Goal: Task Accomplishment & Management: Manage account settings

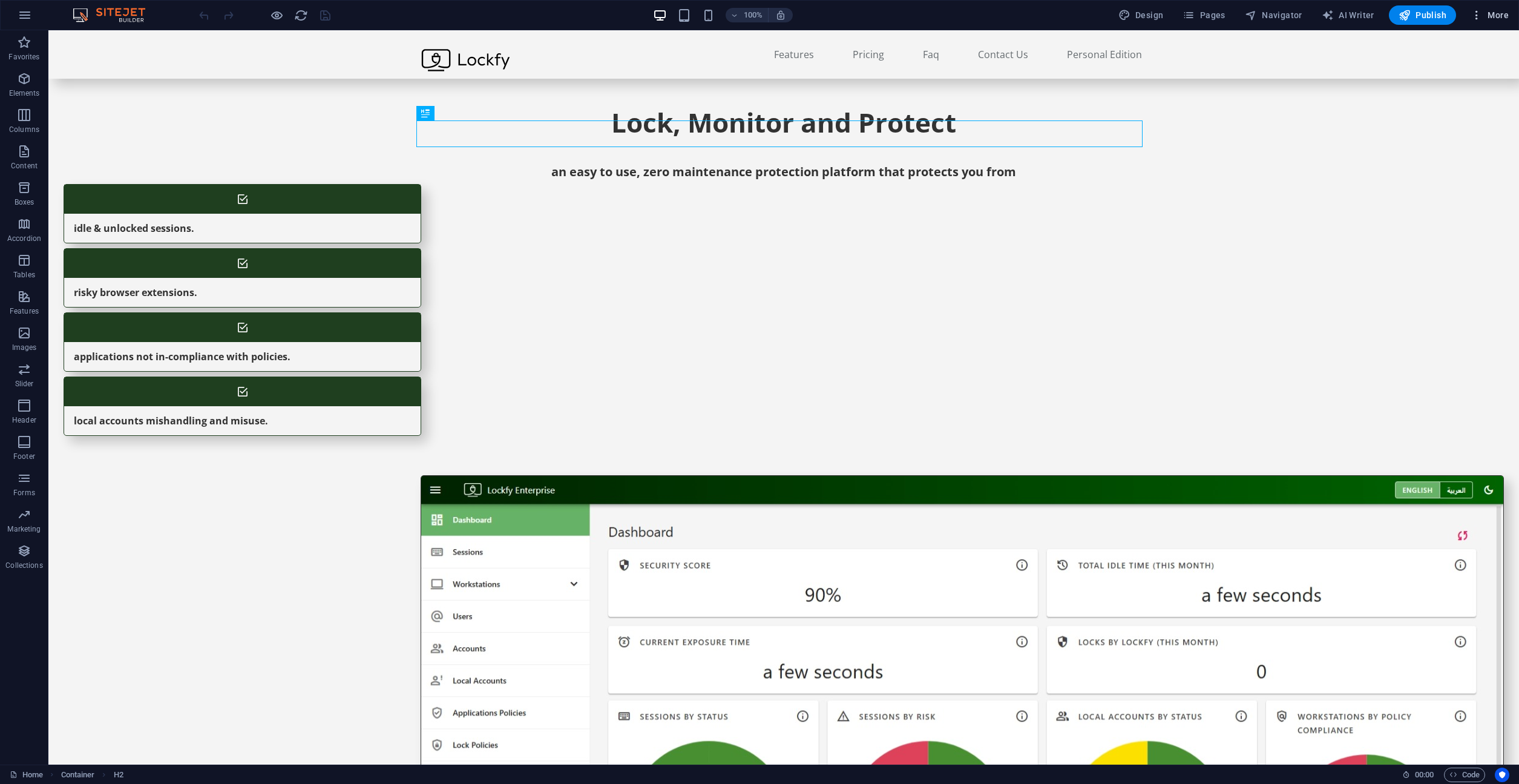
click at [1493, 17] on span "More" at bounding box center [1490, 15] width 38 height 12
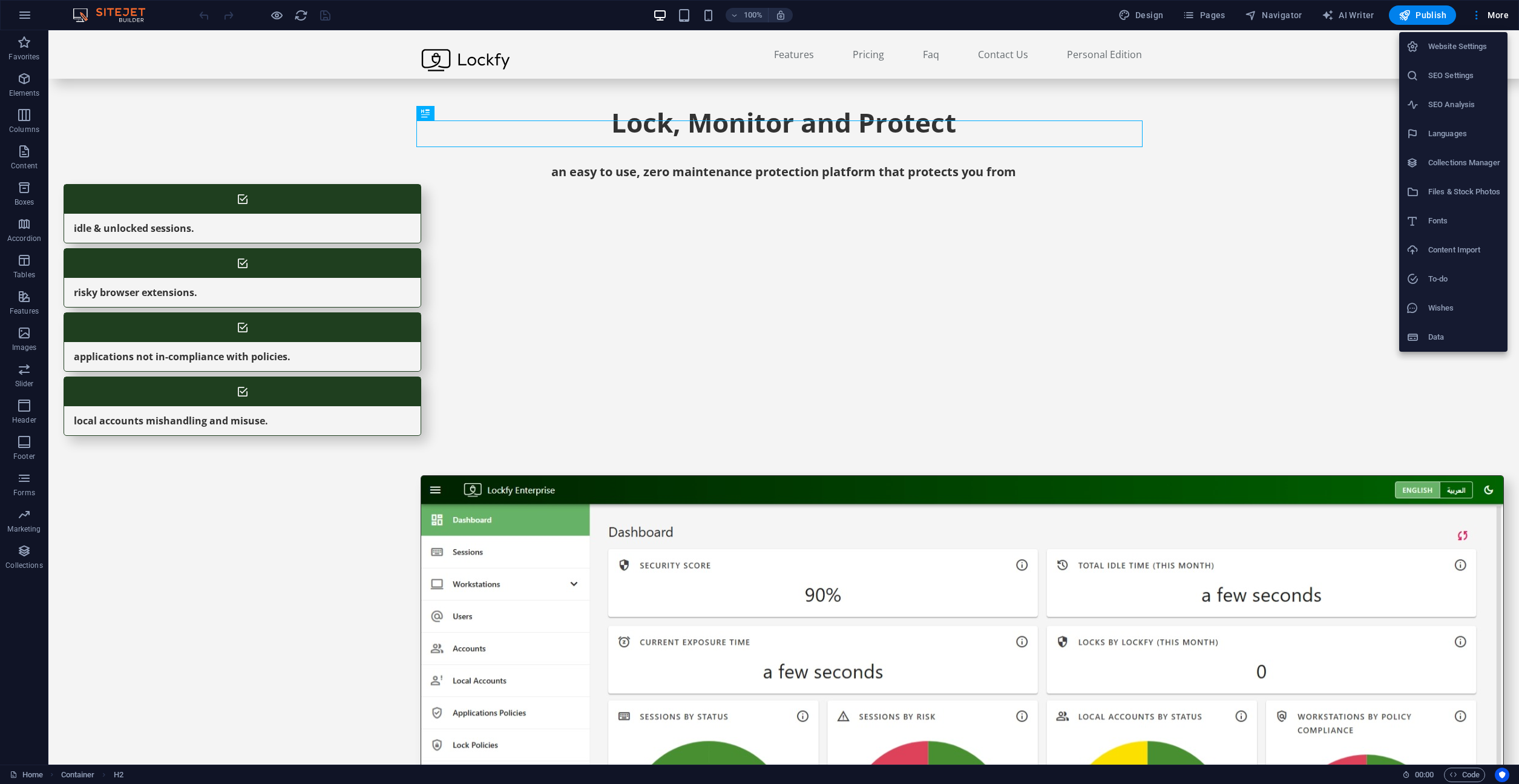
click at [1480, 45] on h6 "Website Settings" at bounding box center [1465, 47] width 72 height 14
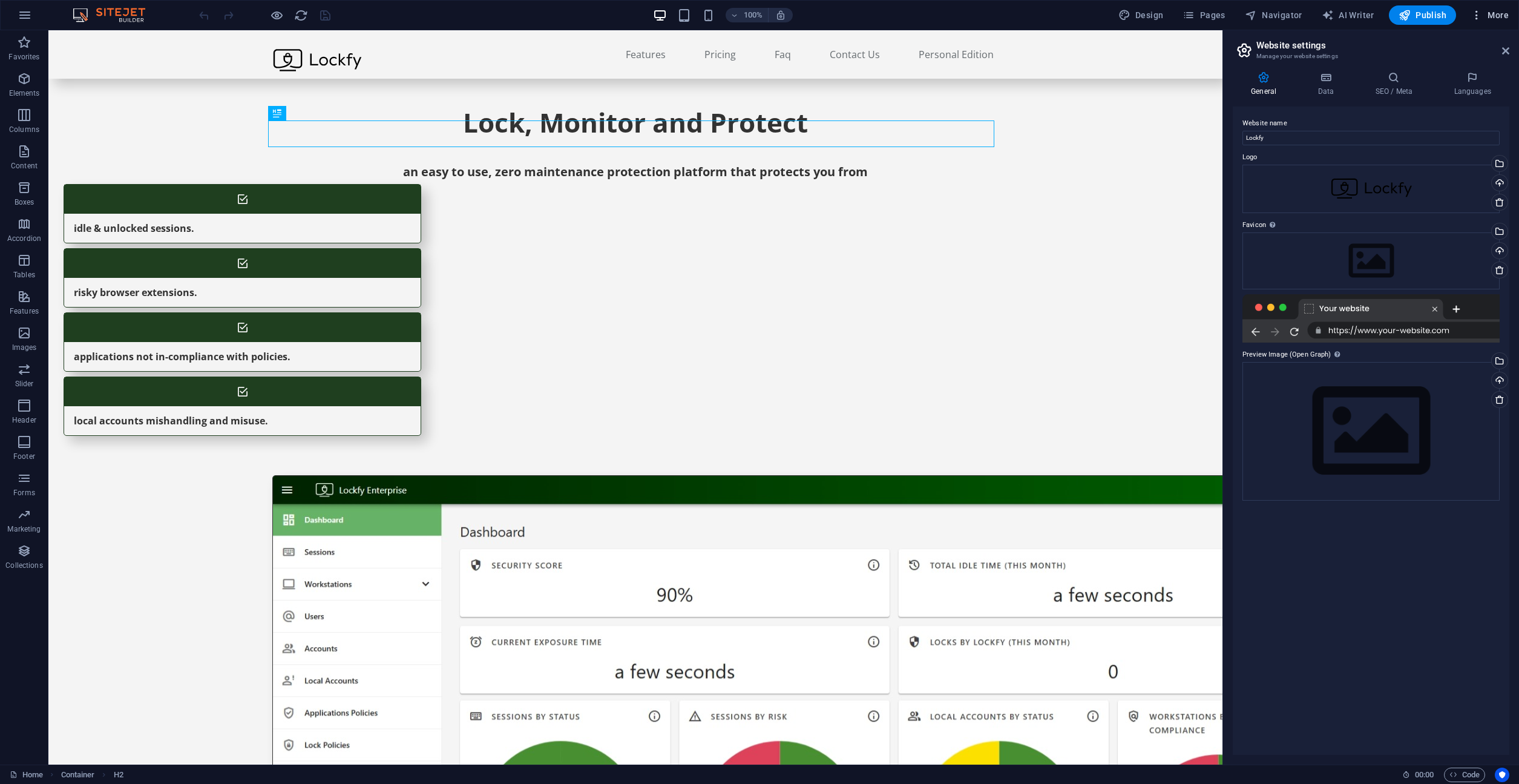
click at [1475, 11] on icon "button" at bounding box center [1477, 15] width 12 height 12
click at [1207, 15] on div at bounding box center [759, 392] width 1519 height 784
click at [1199, 14] on span "Pages" at bounding box center [1204, 15] width 42 height 12
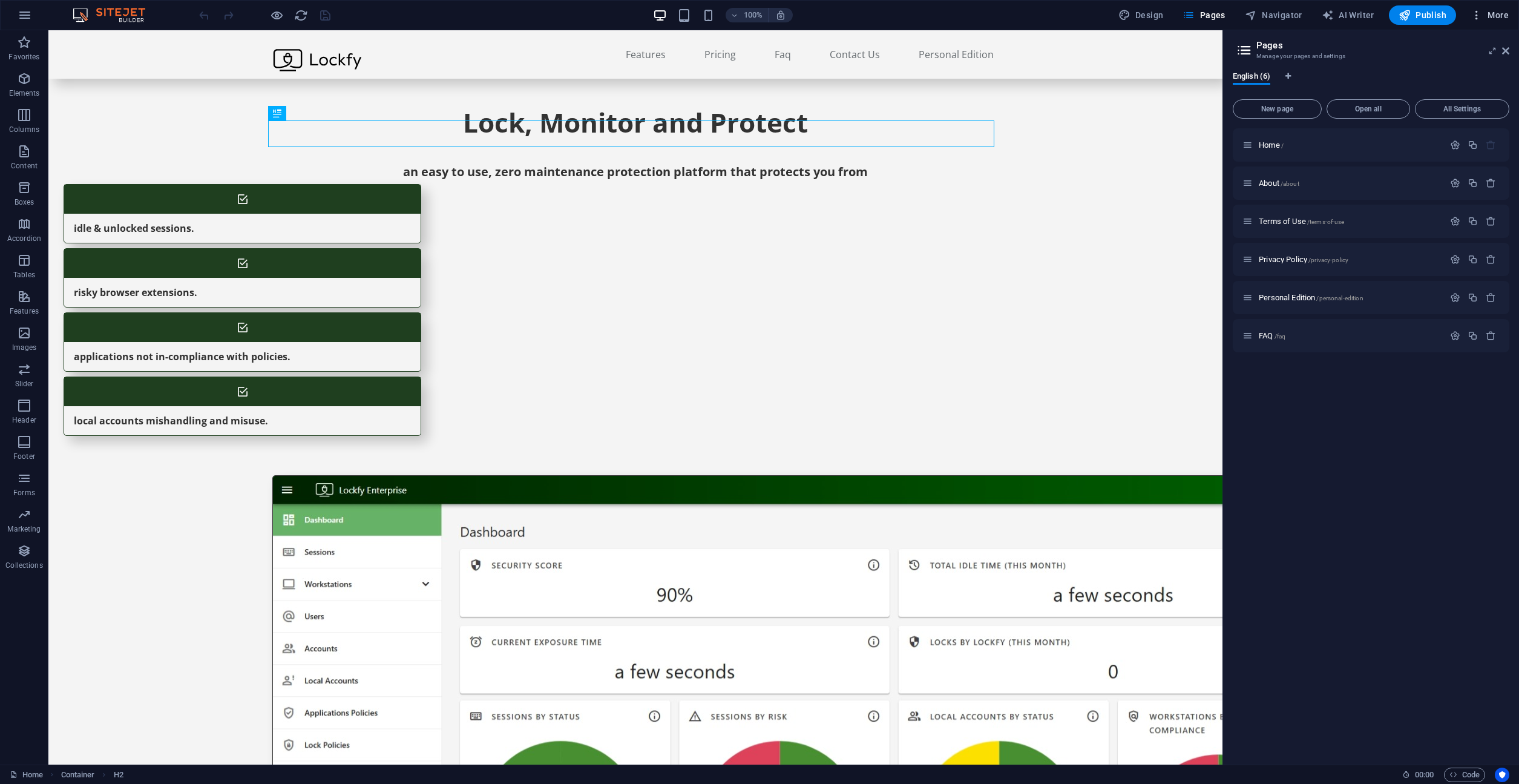
click at [1496, 14] on span "More" at bounding box center [1490, 15] width 38 height 12
click at [1442, 47] on h6 "Website Settings" at bounding box center [1465, 47] width 72 height 14
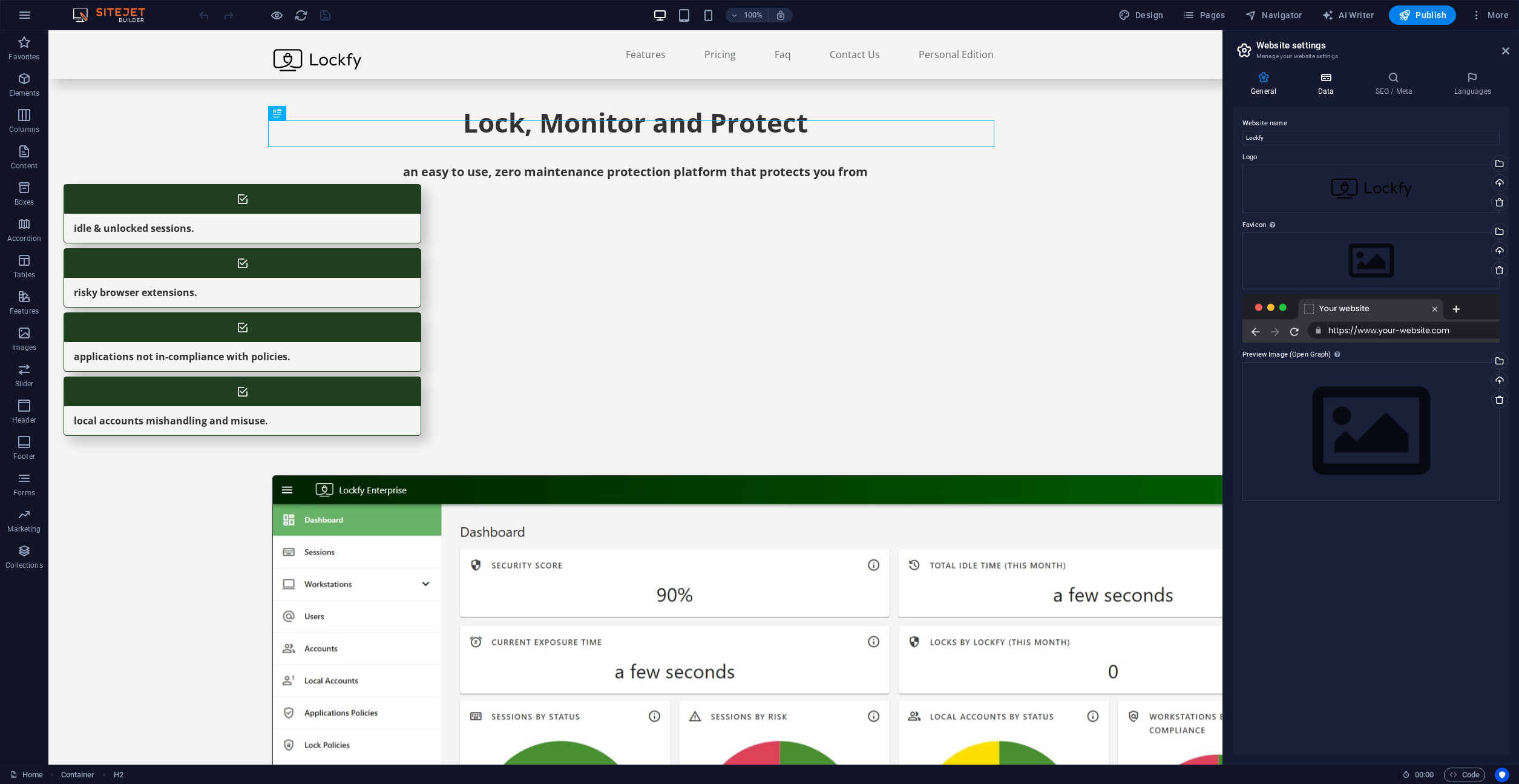
click at [1336, 75] on icon at bounding box center [1325, 77] width 52 height 12
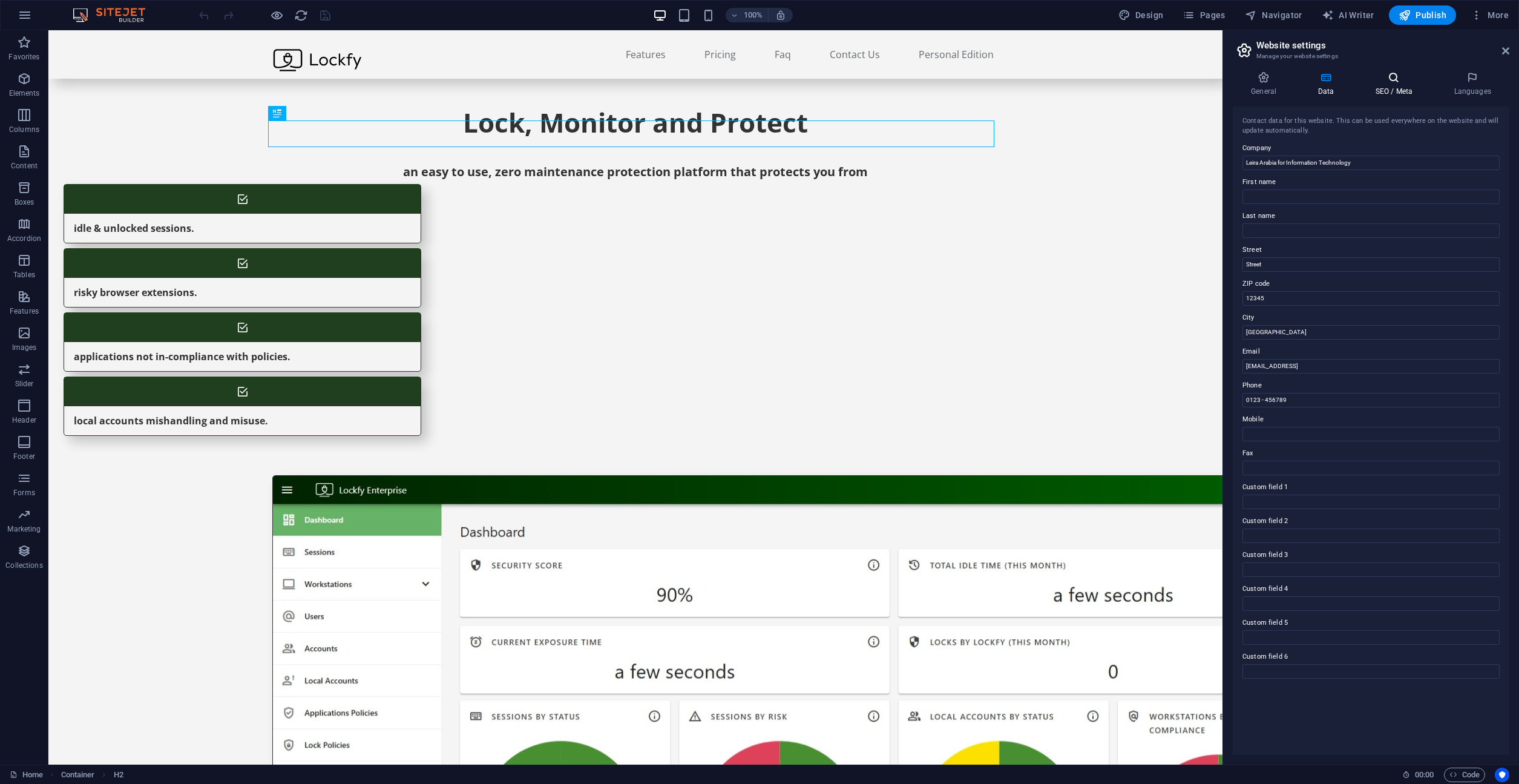
click at [1387, 80] on icon at bounding box center [1394, 77] width 74 height 12
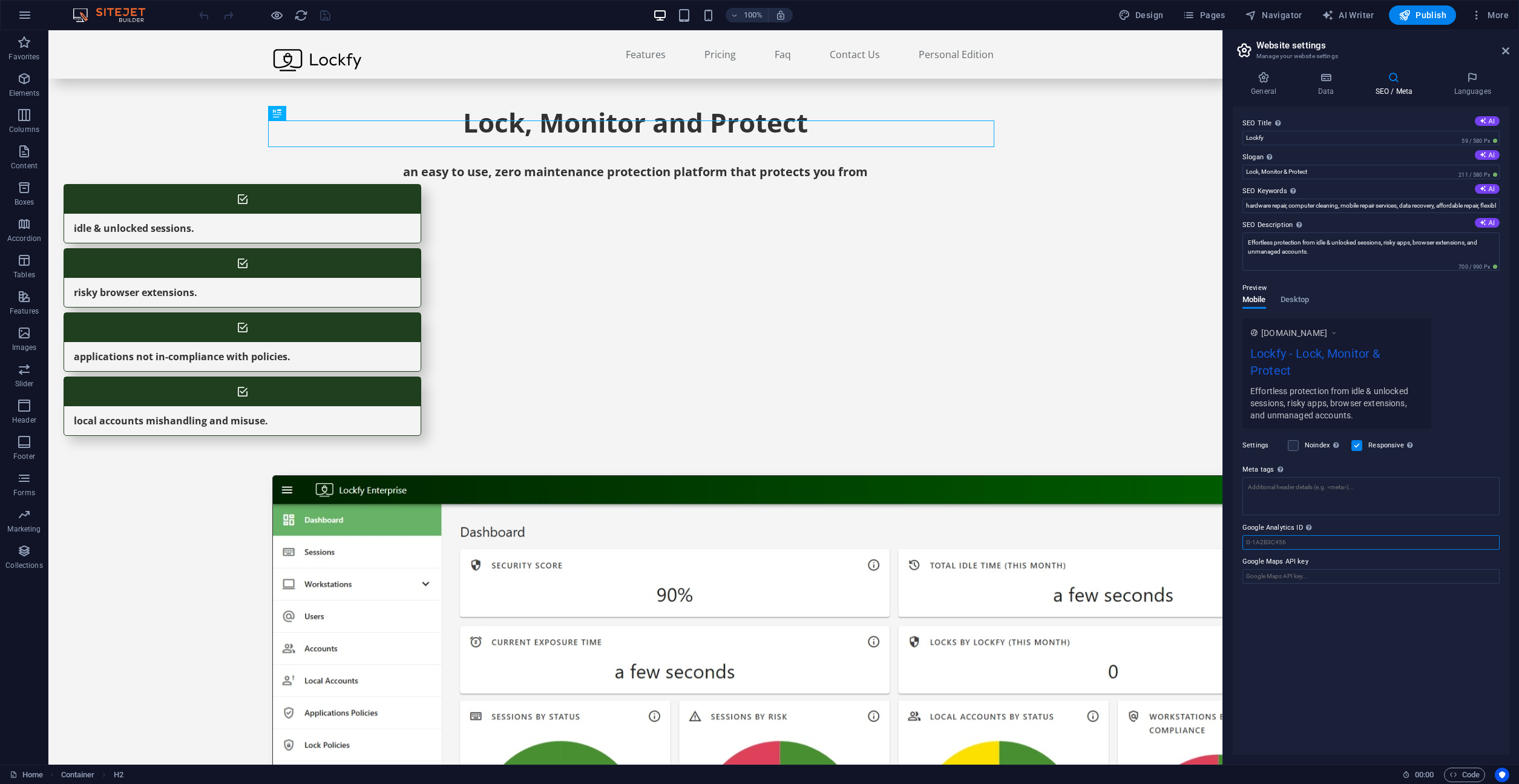
click at [1368, 538] on input "Google Analytics ID Please only add the Google Analytics ID. We automatically i…" at bounding box center [1371, 542] width 257 height 14
click at [1345, 573] on input "Google Maps API key" at bounding box center [1371, 576] width 257 height 14
click at [1356, 669] on div "SEO Title The title of your website - make it something that stands out in sear…" at bounding box center [1371, 431] width 277 height 648
click at [1473, 72] on icon at bounding box center [1472, 77] width 74 height 12
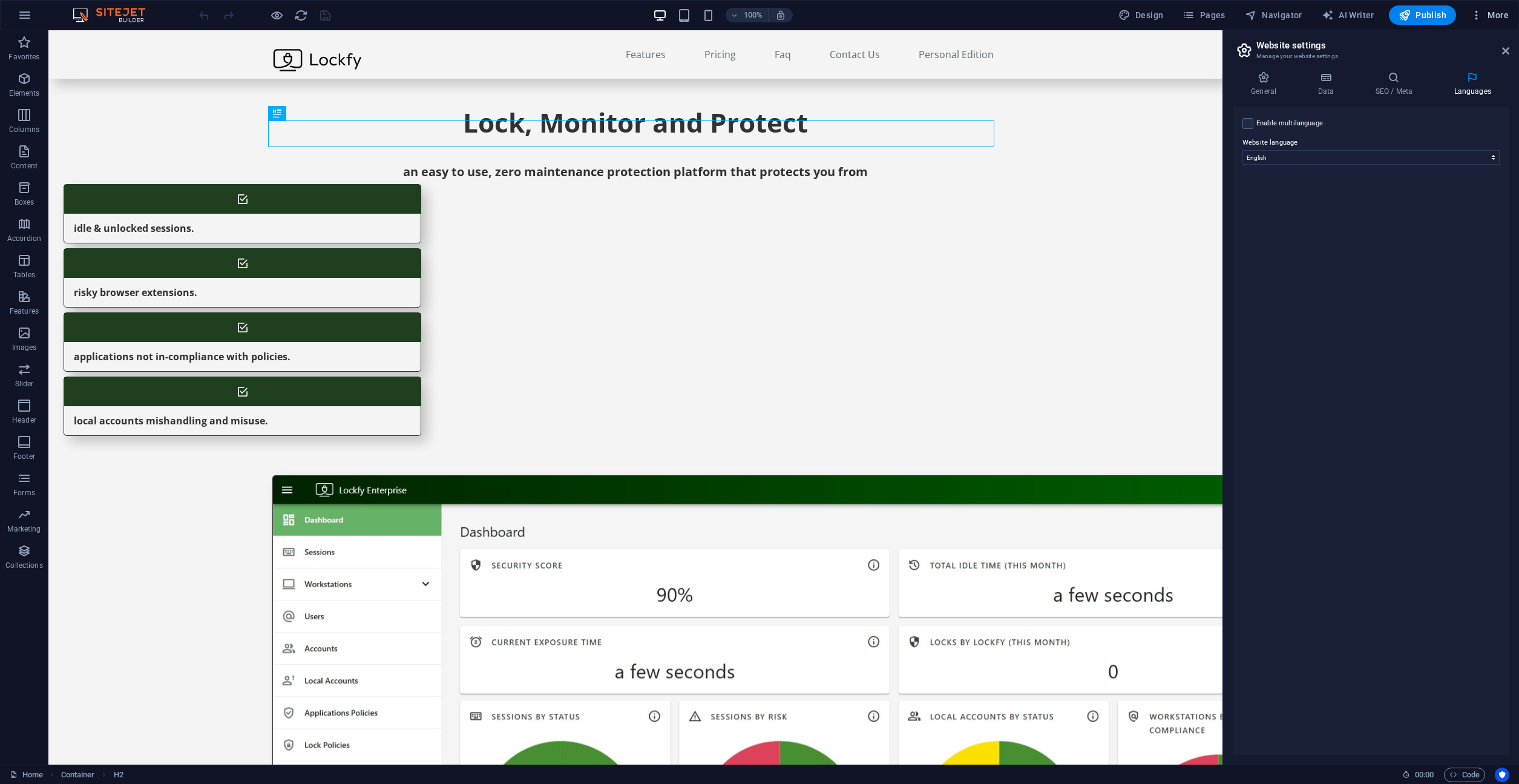
click at [1483, 14] on icon "button" at bounding box center [1477, 15] width 12 height 12
click at [19, 15] on div at bounding box center [759, 392] width 1519 height 784
click at [22, 13] on icon "button" at bounding box center [24, 15] width 14 height 14
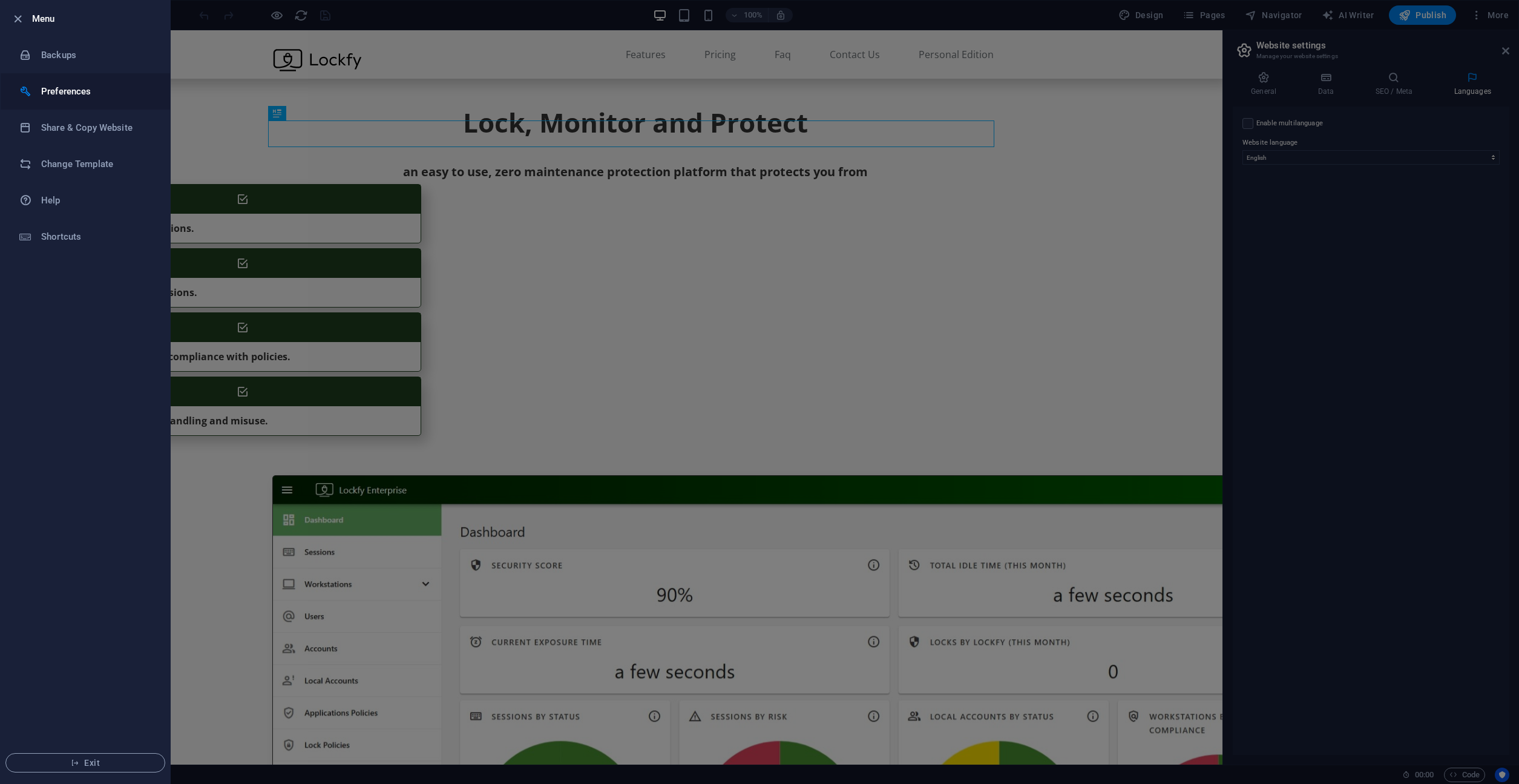
click at [99, 90] on h6 "Preferences" at bounding box center [97, 91] width 112 height 14
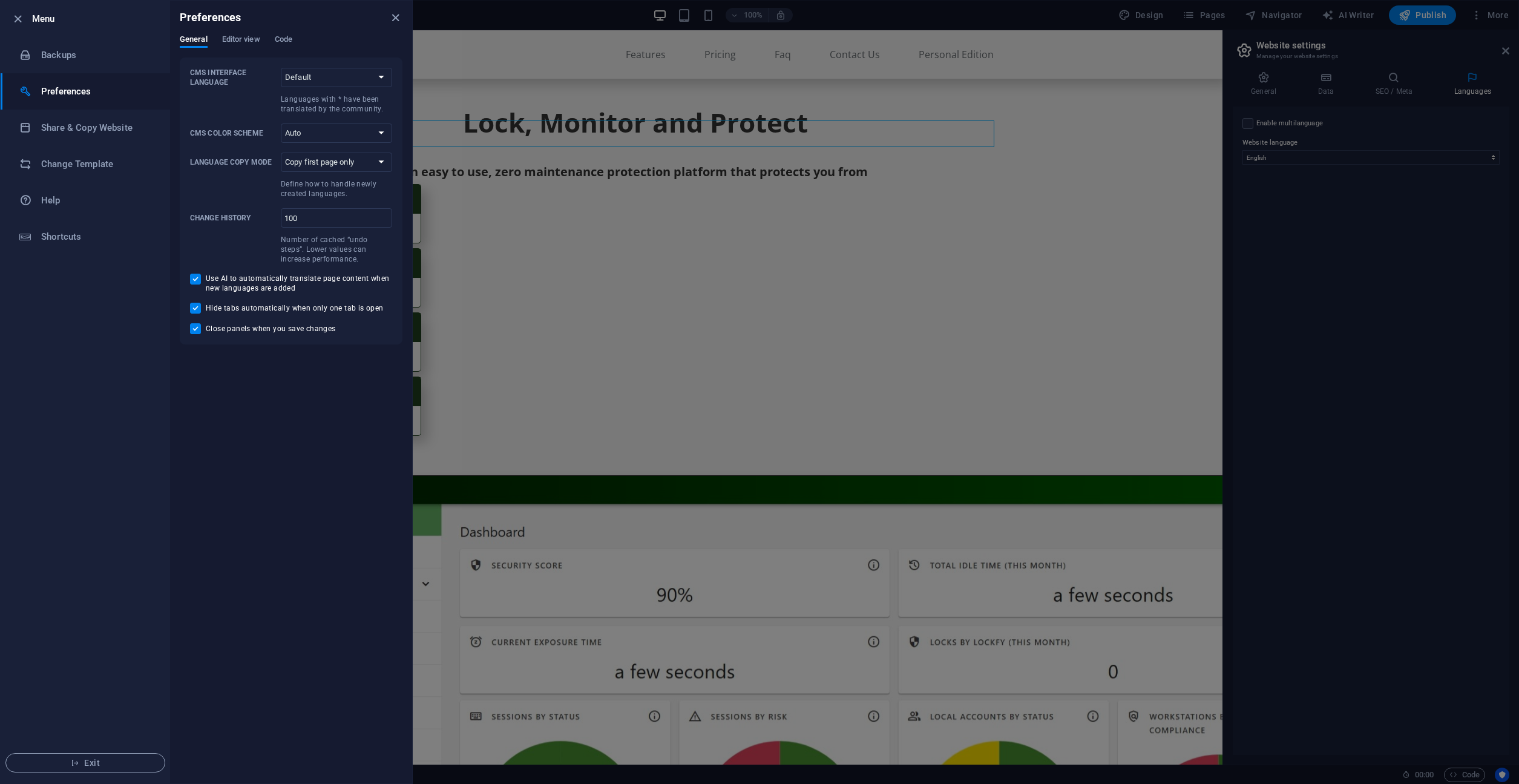
click at [233, 34] on div "Preferences" at bounding box center [291, 17] width 242 height 34
click at [232, 40] on span "Editor view" at bounding box center [241, 41] width 38 height 17
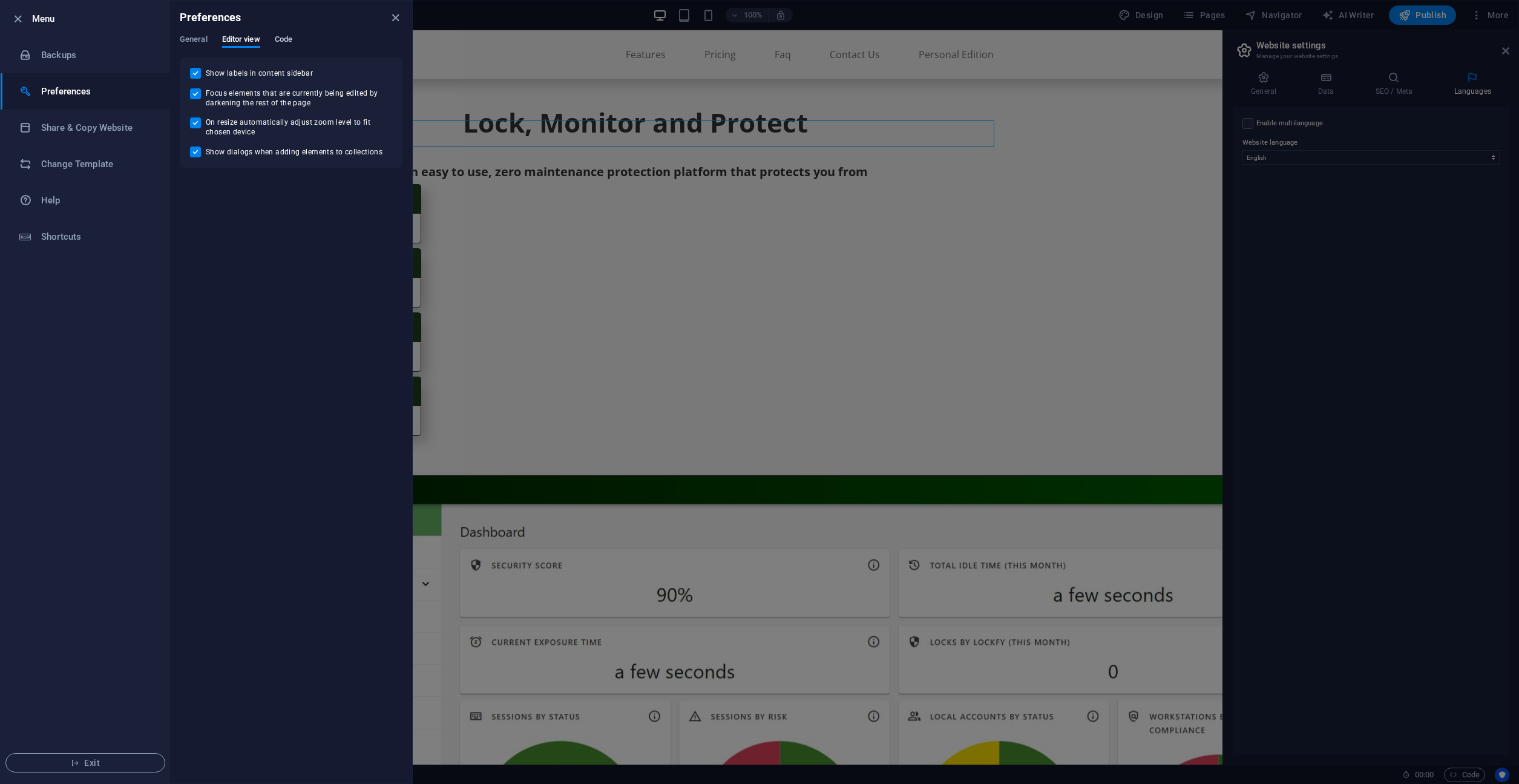
click at [282, 39] on span "Code" at bounding box center [283, 41] width 17 height 17
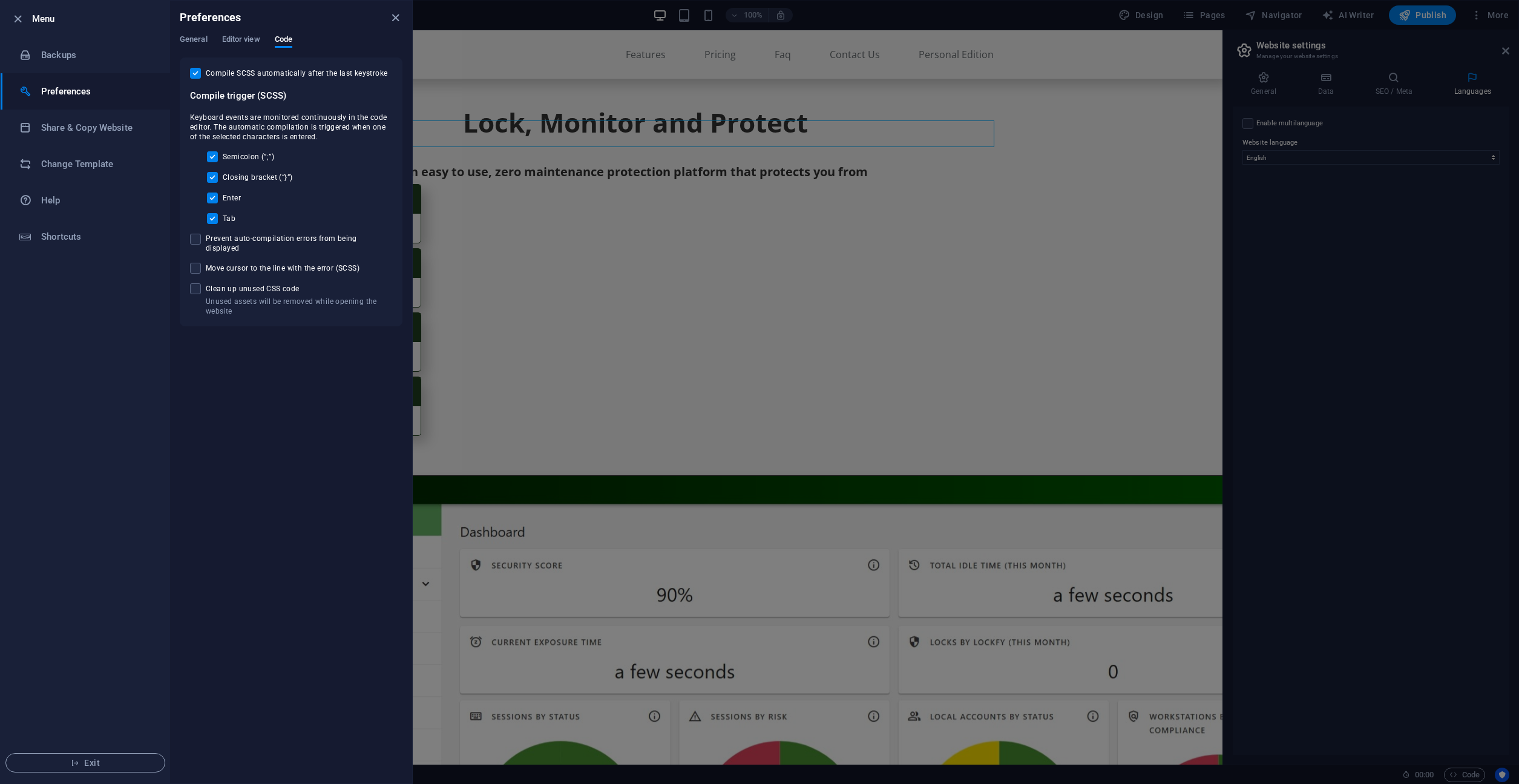
click at [1291, 292] on div at bounding box center [759, 392] width 1519 height 784
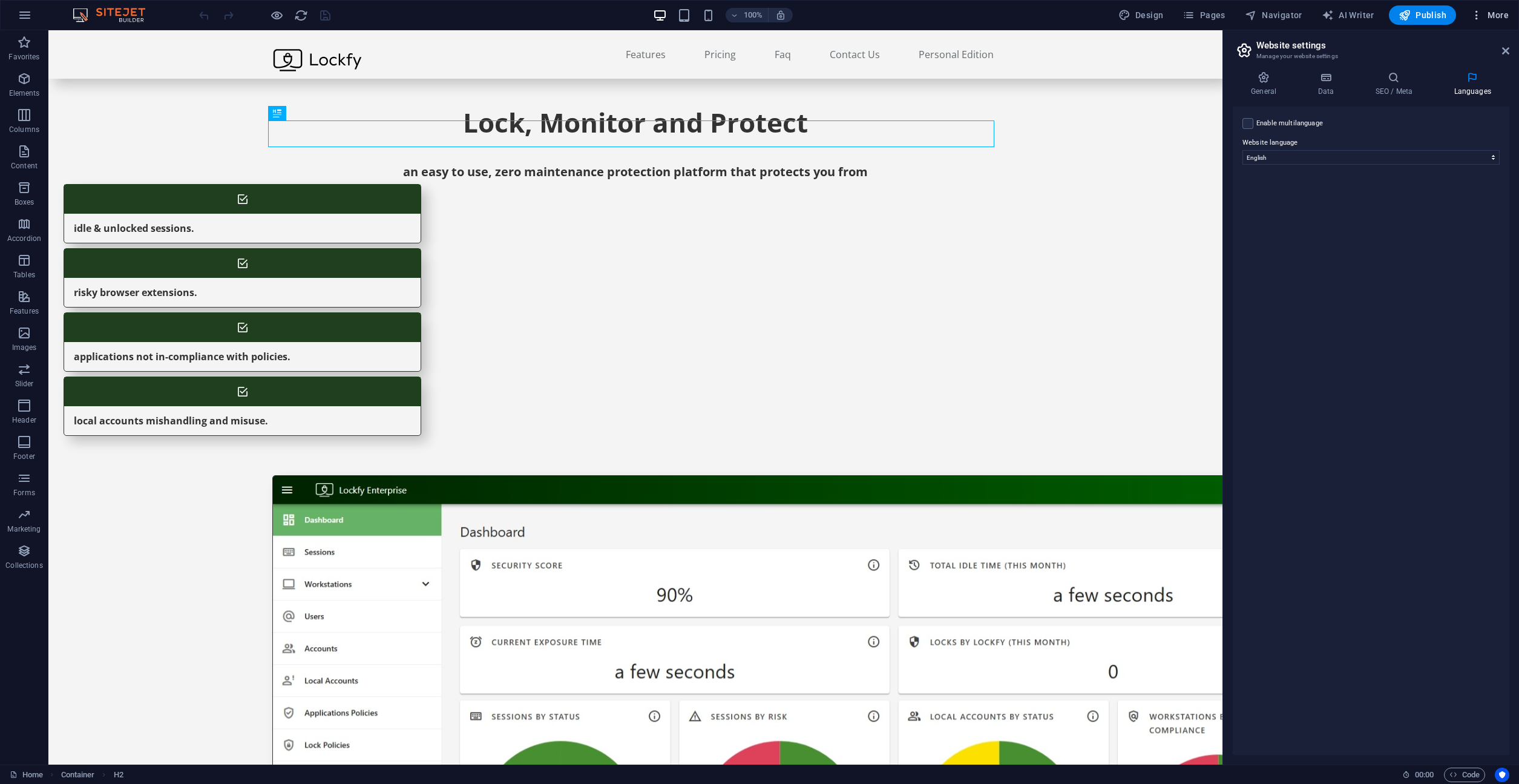
click at [1481, 14] on icon "button" at bounding box center [1477, 15] width 12 height 12
click at [1429, 251] on h6 "Content Import" at bounding box center [1465, 250] width 72 height 14
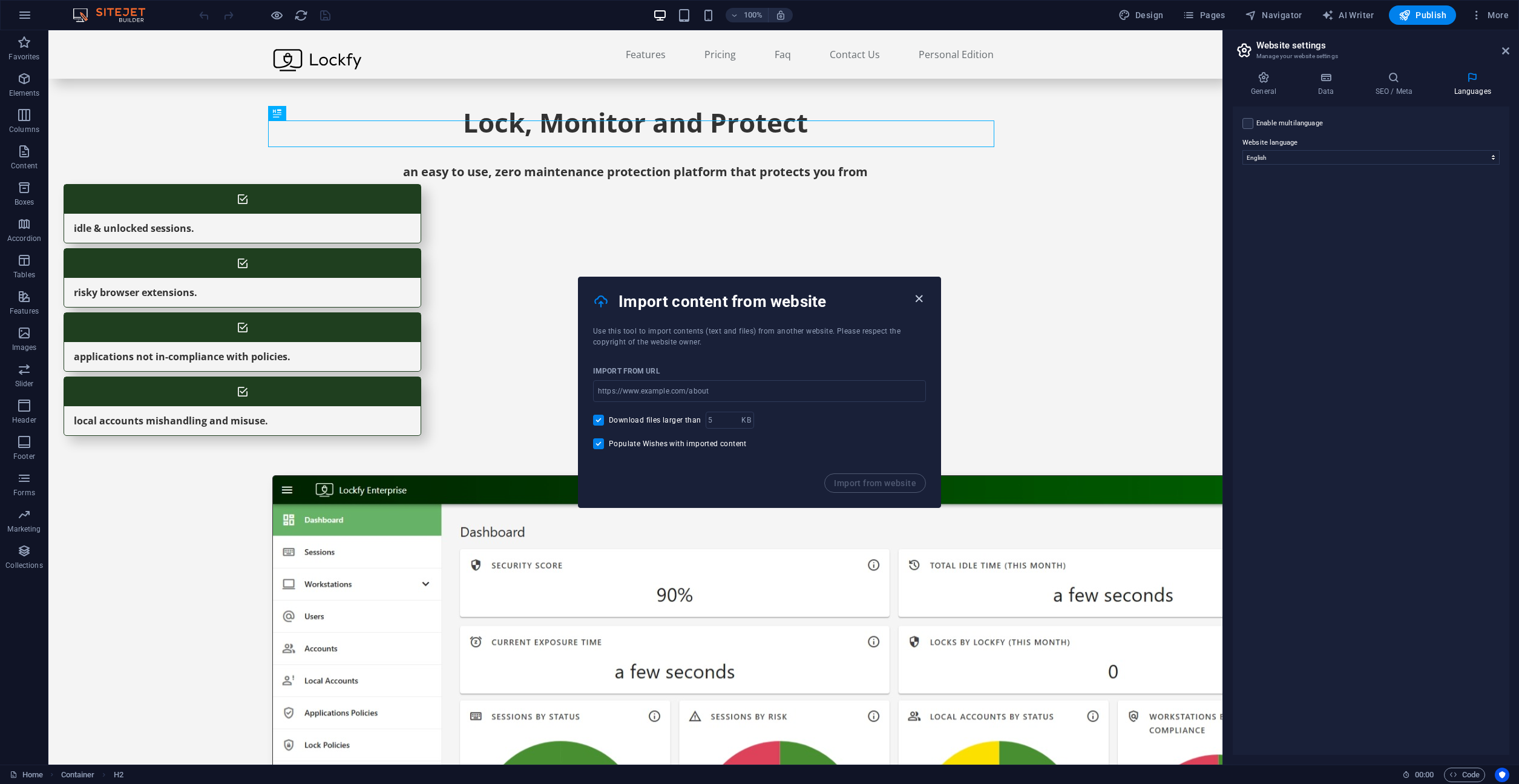
click at [920, 300] on icon "button" at bounding box center [919, 298] width 14 height 14
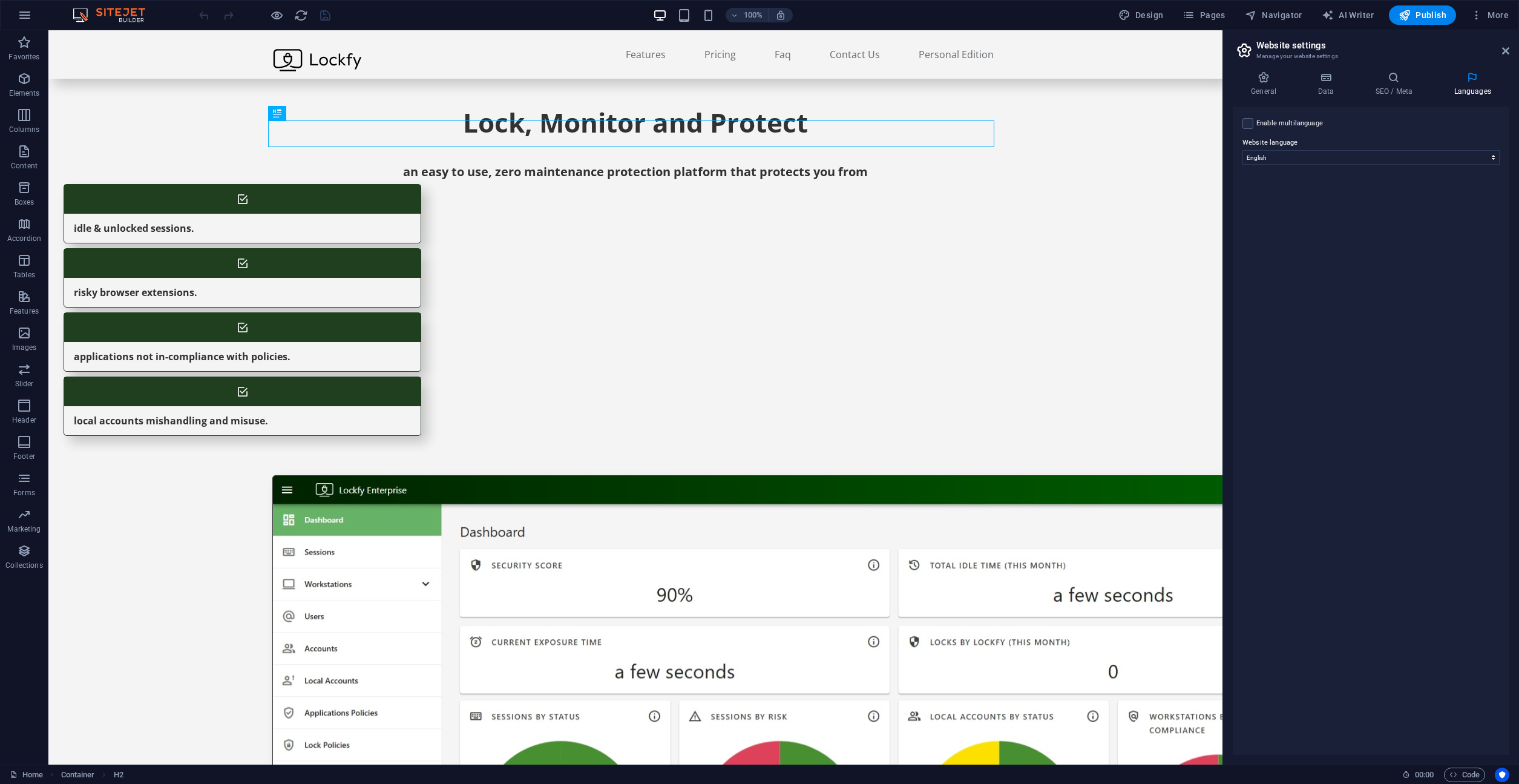
click at [1317, 248] on div "Enable multilanguage To disable multilanguage delete all languages until only o…" at bounding box center [1371, 431] width 277 height 648
click at [1481, 23] on button "More" at bounding box center [1490, 15] width 48 height 19
click at [1437, 102] on h6 "SEO Analysis" at bounding box center [1465, 105] width 72 height 14
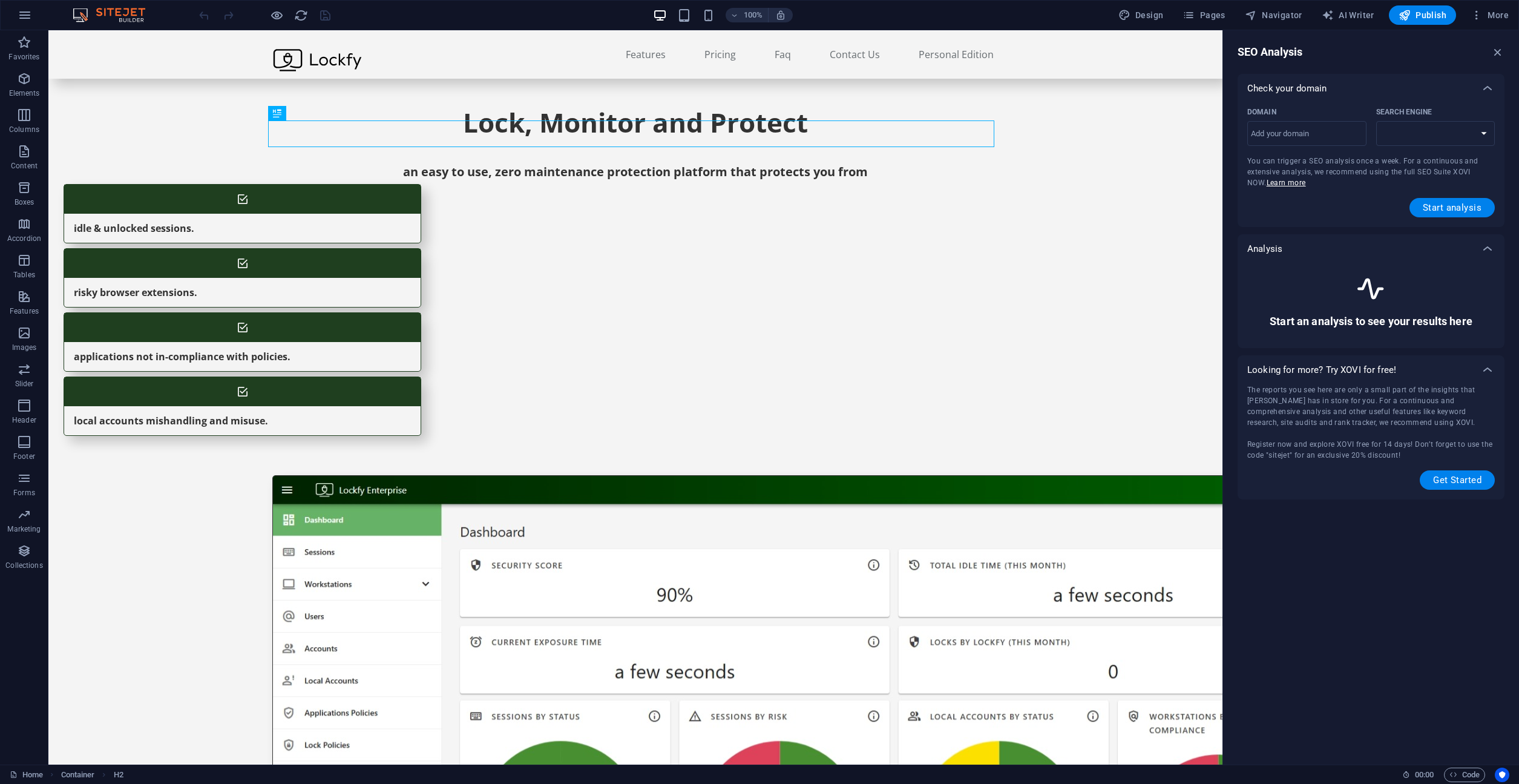
select select "[DOMAIN_NAME]"
click at [1150, 17] on span "Design" at bounding box center [1141, 15] width 45 height 12
select select "px"
select select "400"
select select "px"
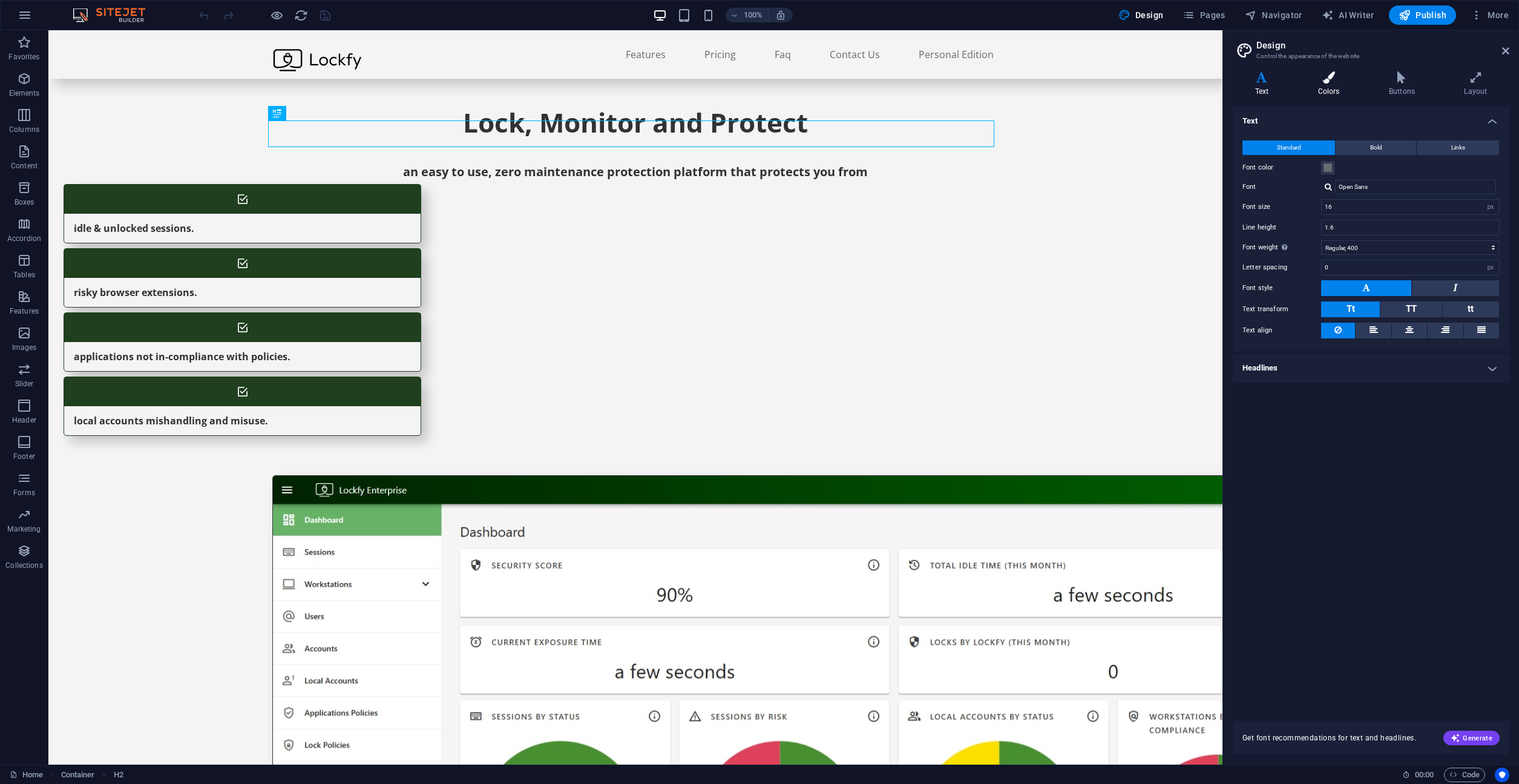
click at [1346, 84] on h4 "Colors" at bounding box center [1331, 84] width 71 height 25
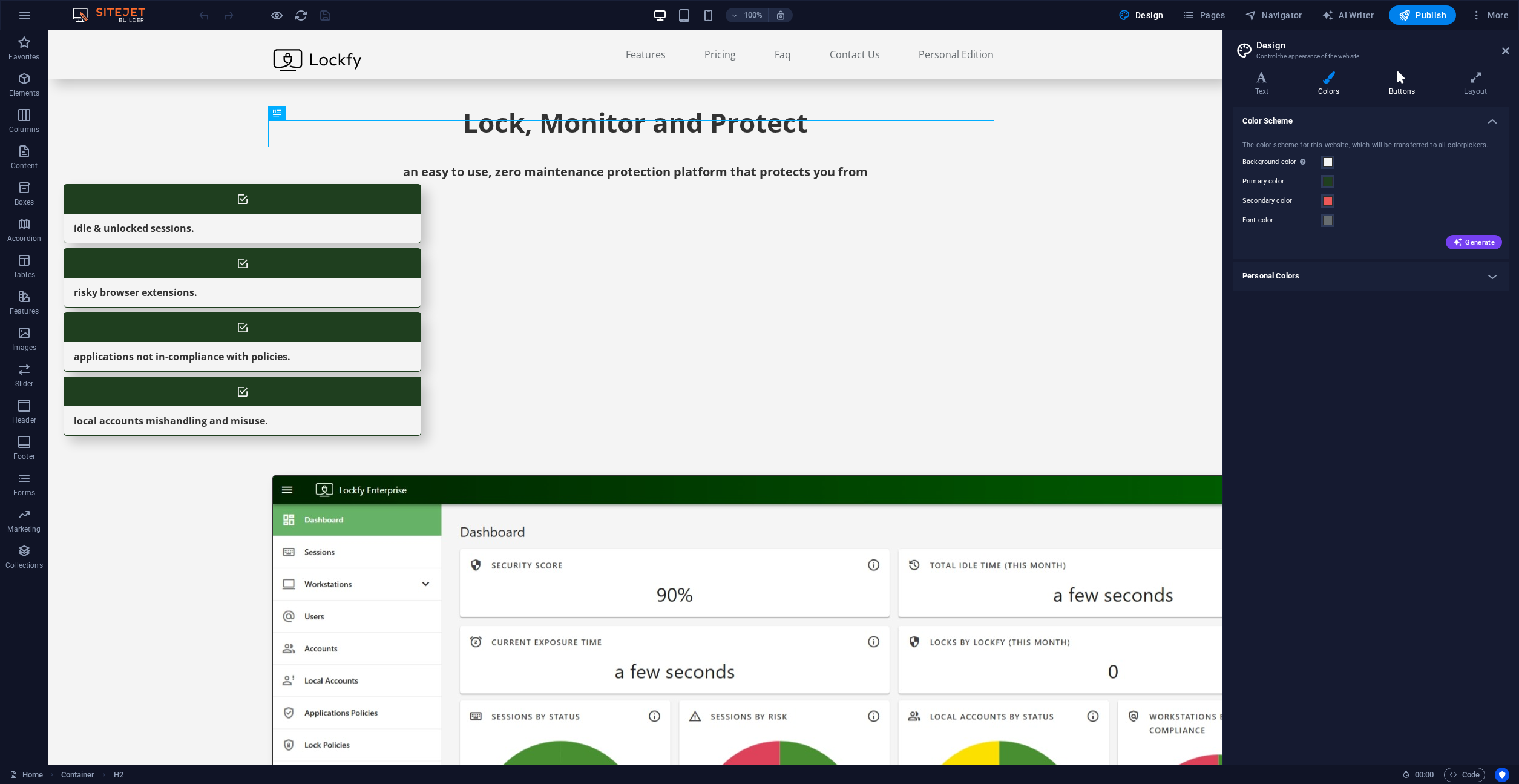
click at [1398, 78] on icon at bounding box center [1402, 77] width 70 height 12
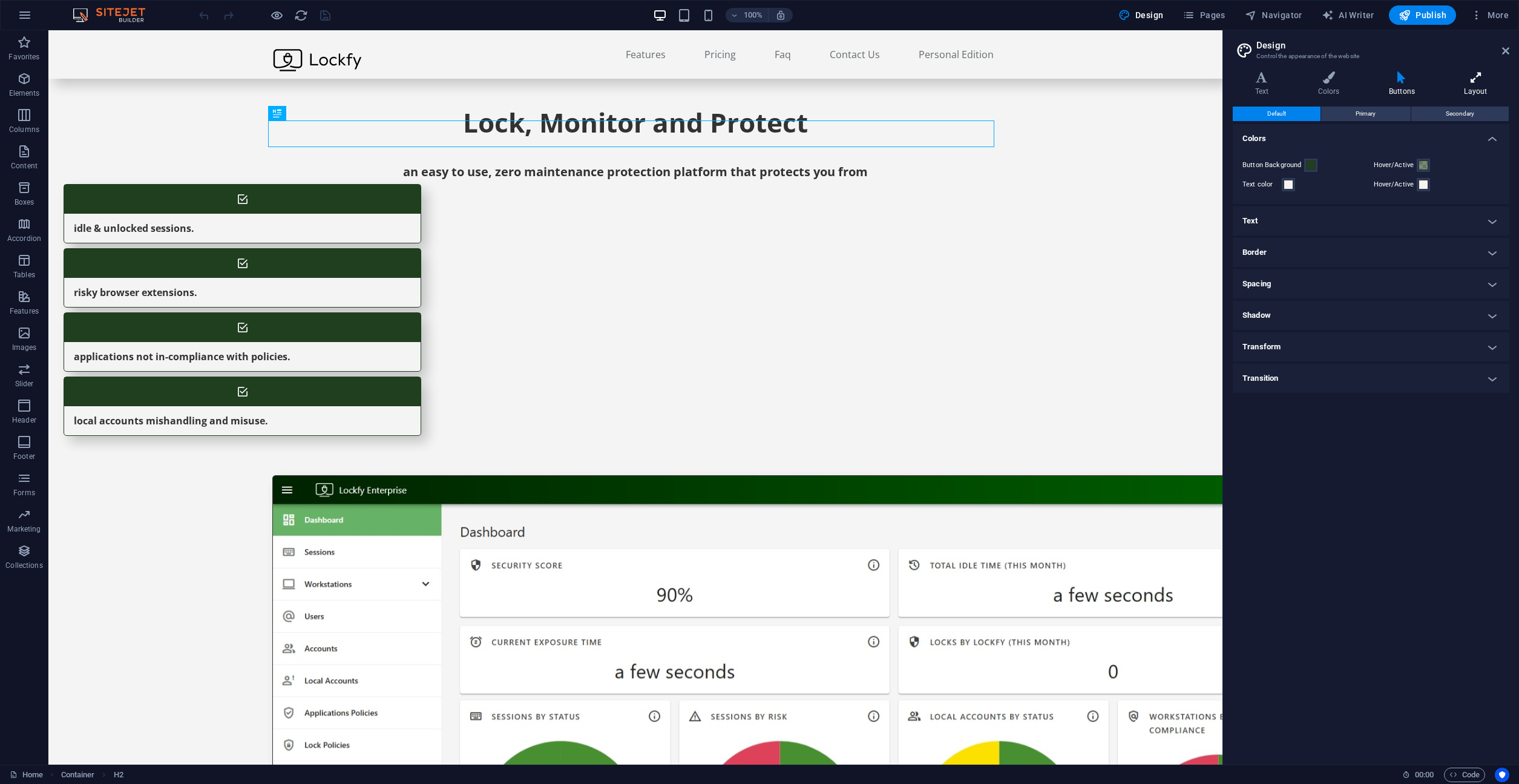
click at [1483, 84] on h4 "Layout" at bounding box center [1476, 84] width 67 height 25
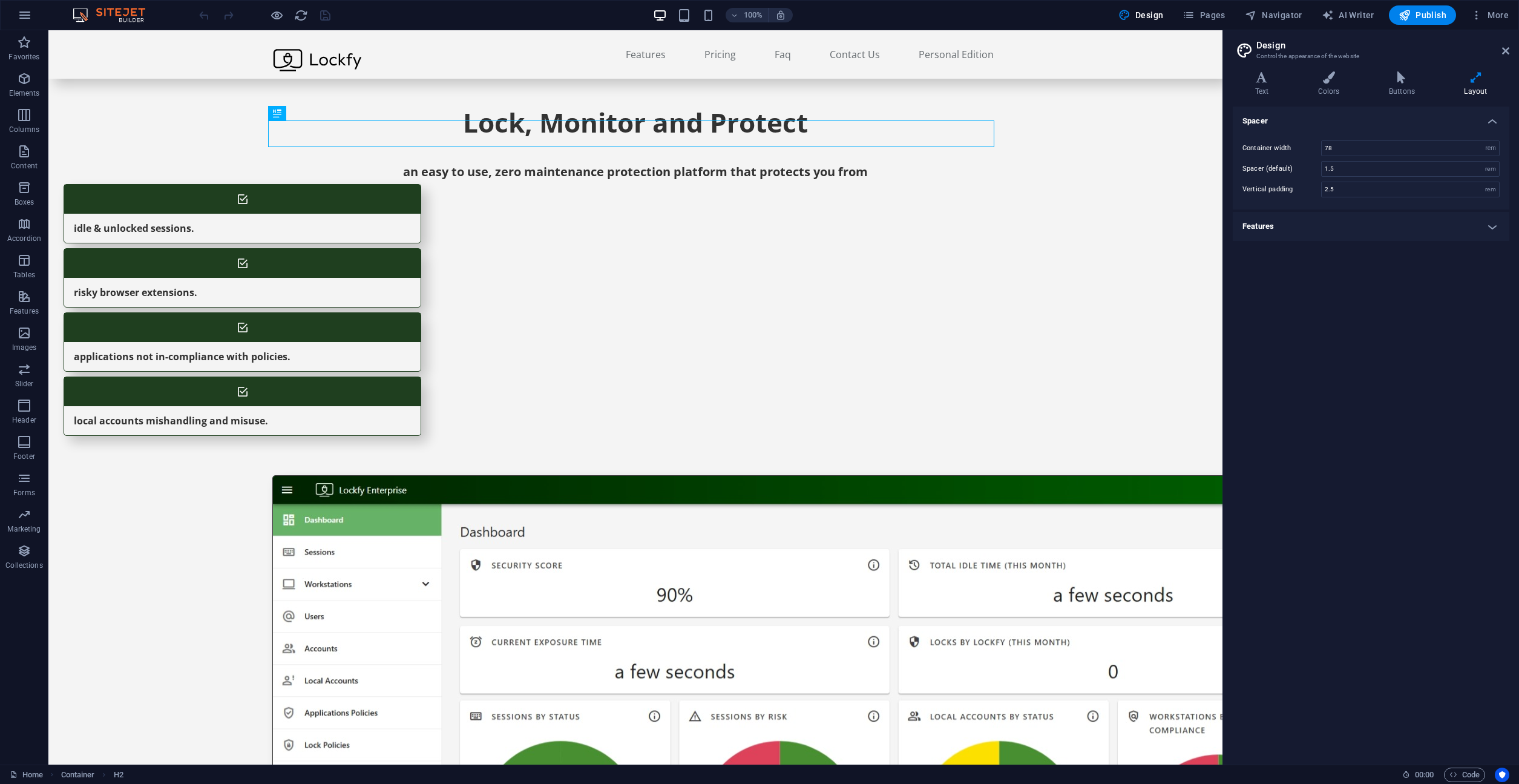
click at [1293, 222] on h4 "Features" at bounding box center [1371, 226] width 277 height 29
click at [1216, 20] on span "Pages" at bounding box center [1204, 15] width 42 height 12
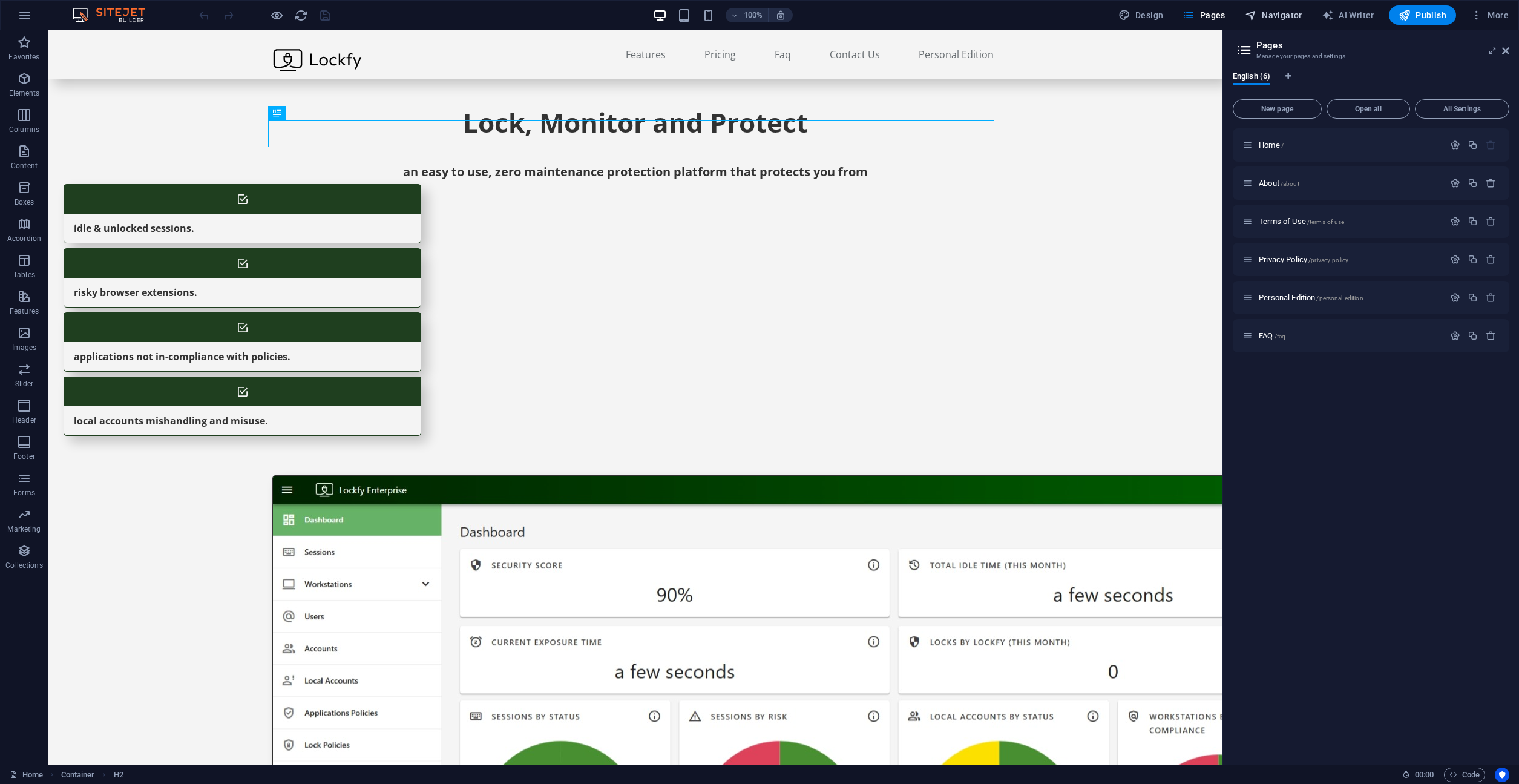
click at [1300, 14] on span "Navigator" at bounding box center [1274, 15] width 57 height 12
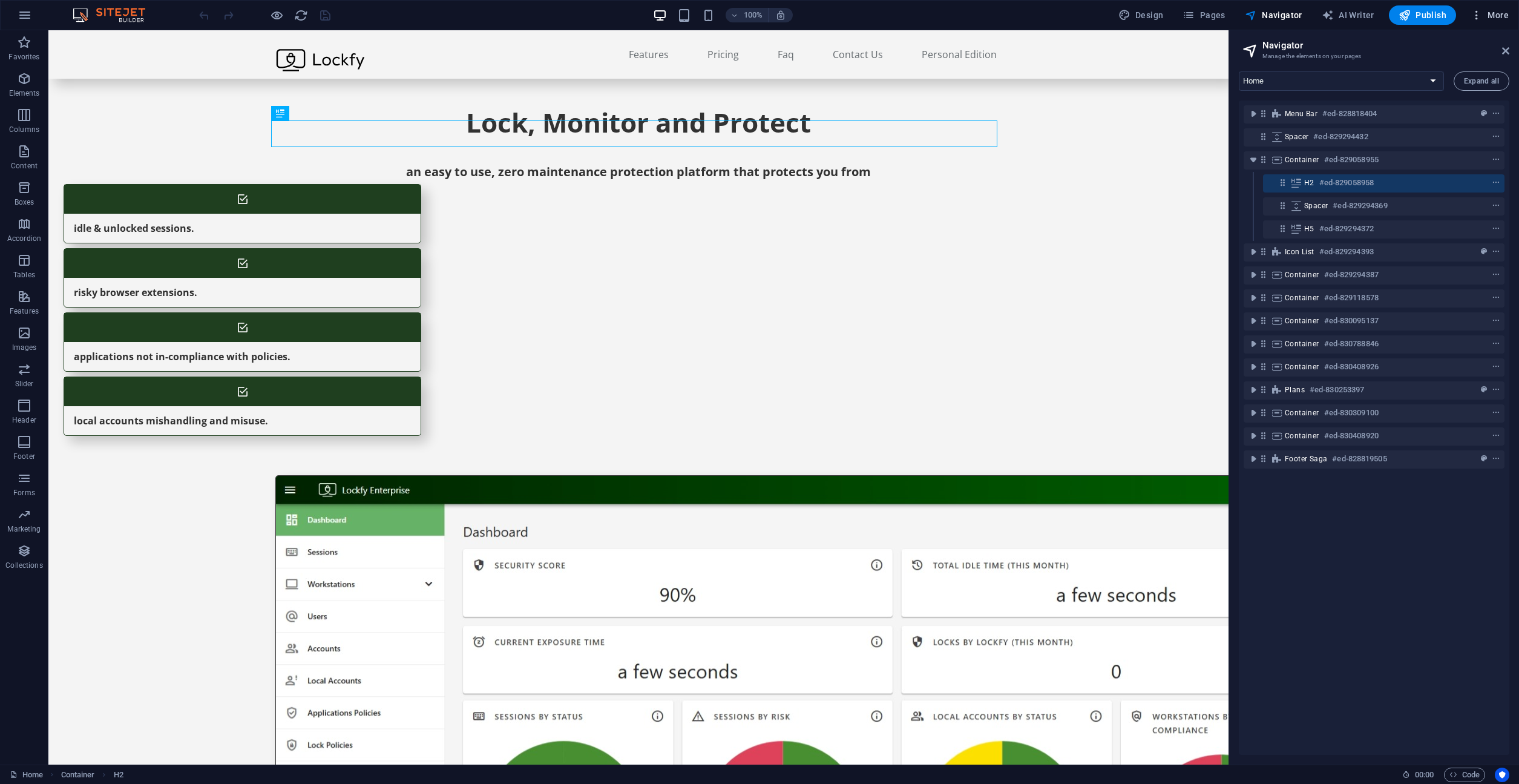
click at [1487, 17] on span "More" at bounding box center [1490, 15] width 38 height 12
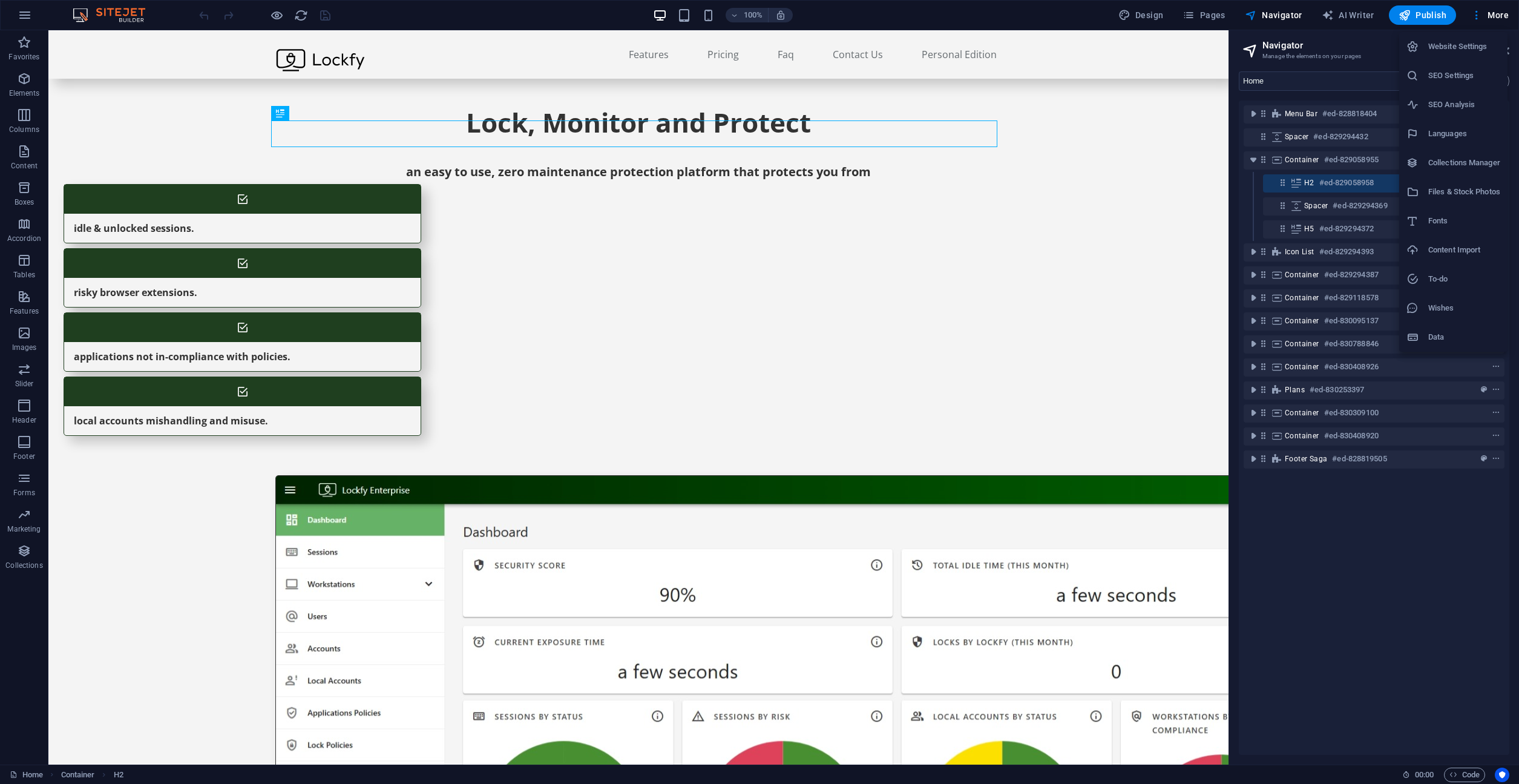
click at [1458, 49] on h6 "Website Settings" at bounding box center [1465, 47] width 72 height 14
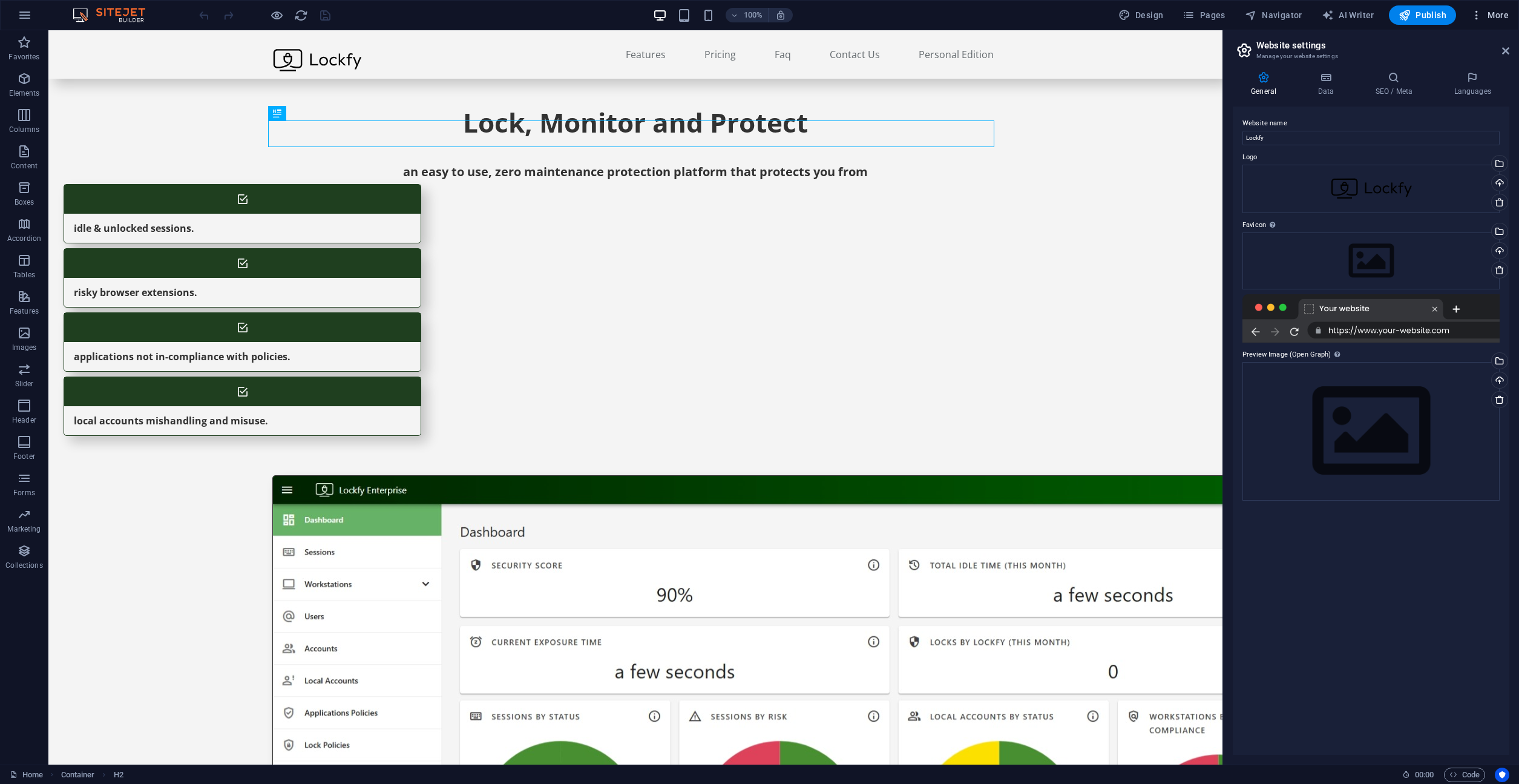
click at [1492, 19] on span "More" at bounding box center [1490, 15] width 38 height 12
click at [1454, 103] on h6 "SEO Analysis" at bounding box center [1465, 105] width 72 height 14
select select "[DOMAIN_NAME]"
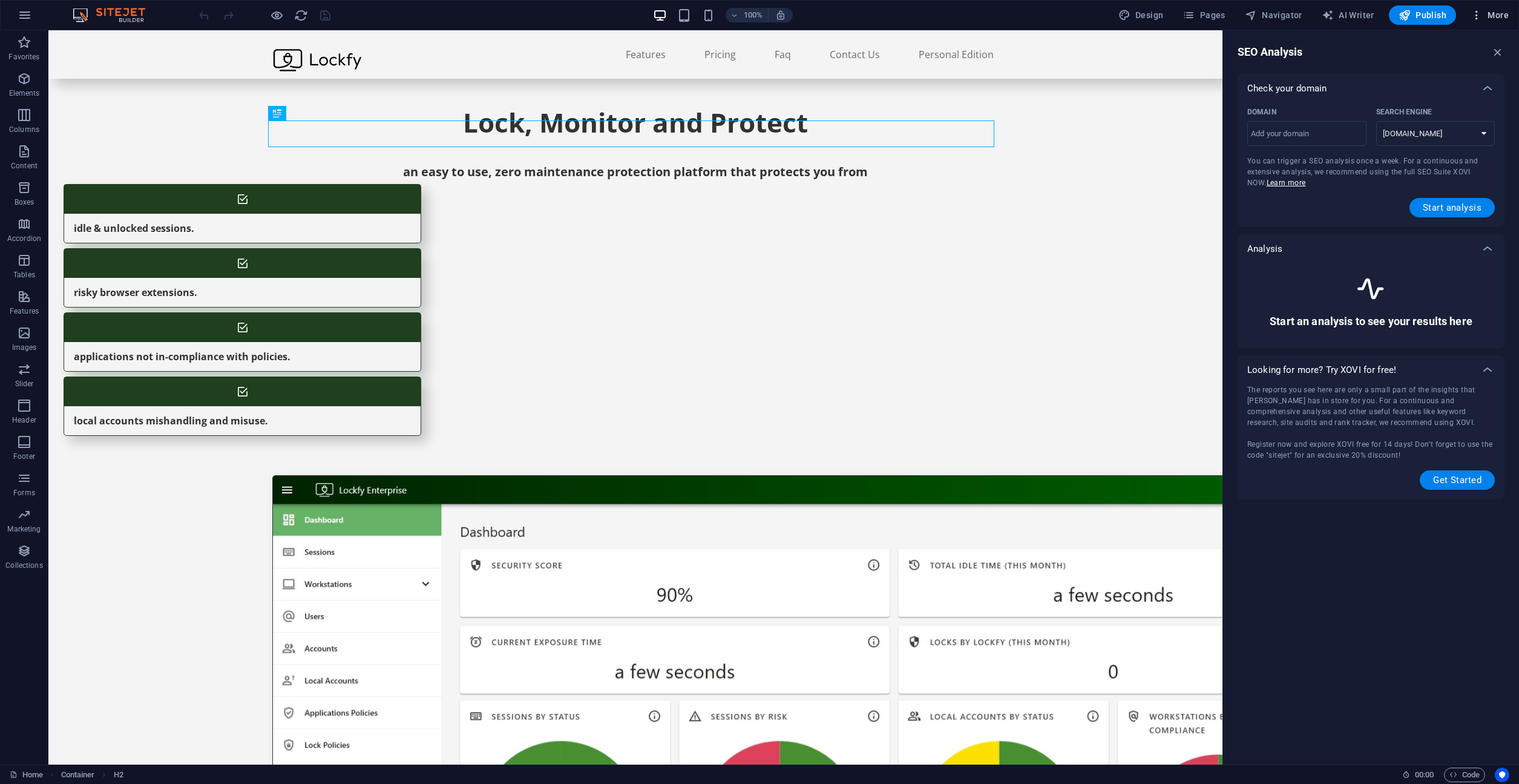
click at [1500, 19] on span "More" at bounding box center [1490, 15] width 38 height 12
click at [1467, 44] on h6 "Website Settings" at bounding box center [1465, 47] width 72 height 14
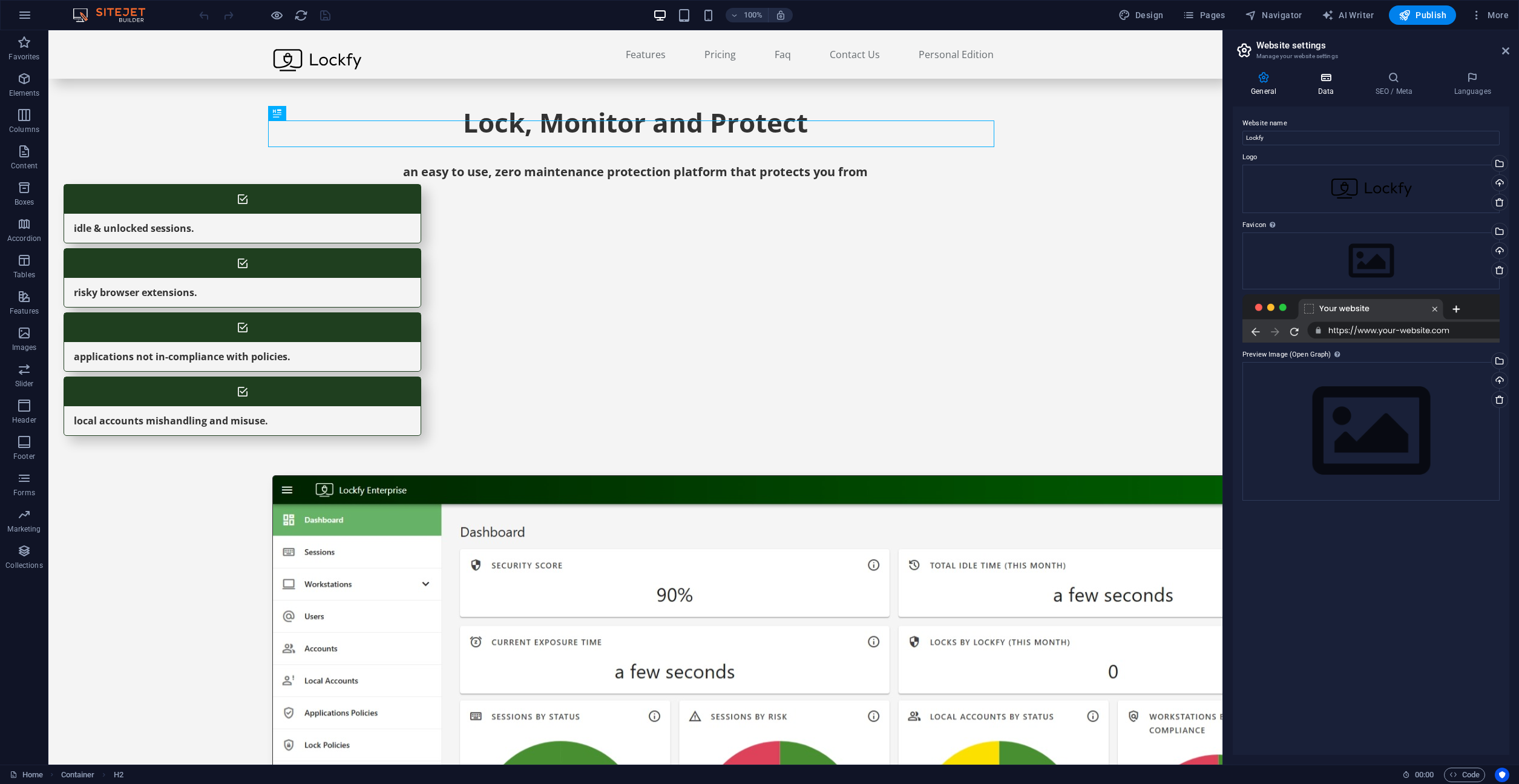
click at [1328, 84] on h4 "Data" at bounding box center [1328, 84] width 57 height 25
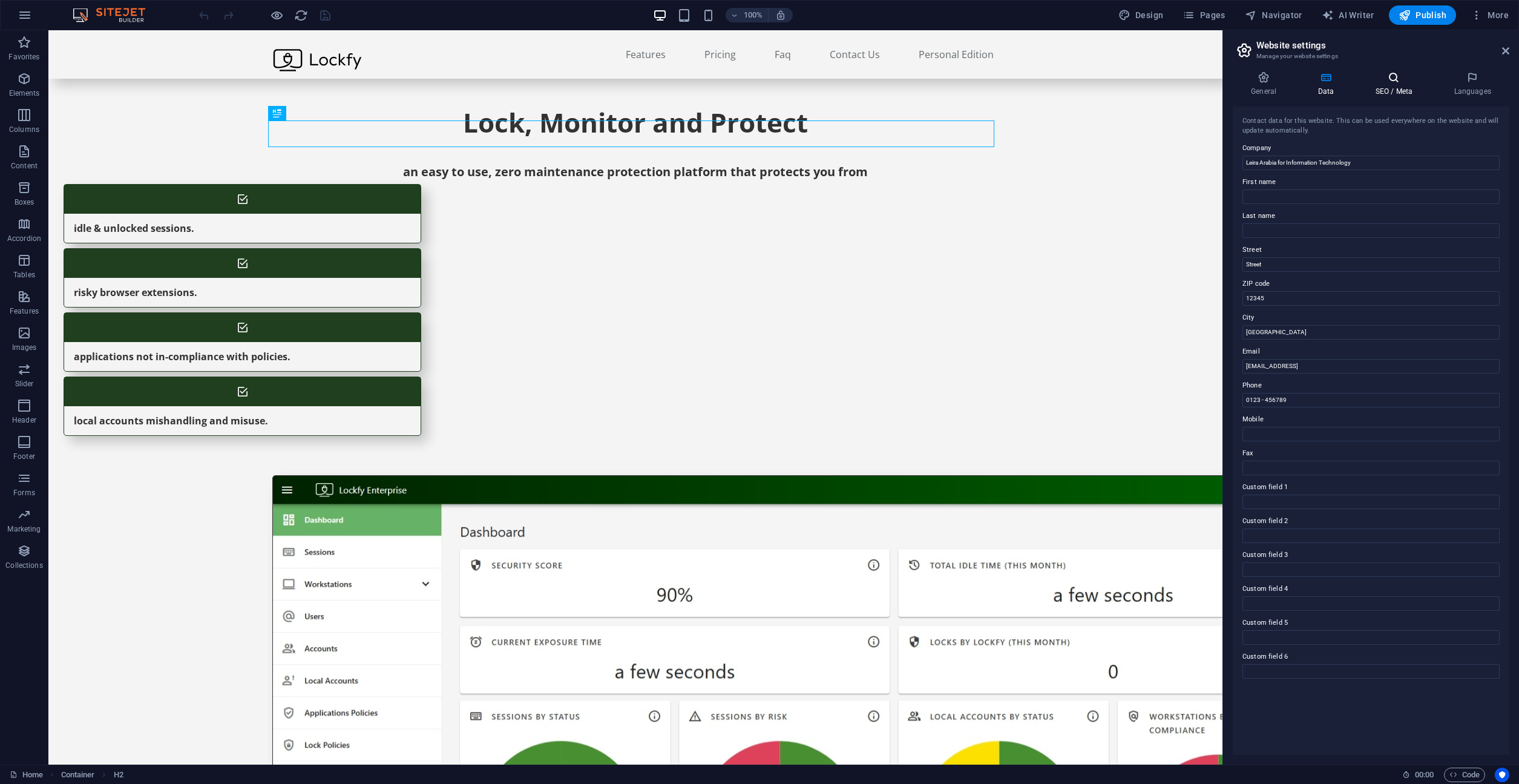
click at [1382, 80] on icon at bounding box center [1394, 77] width 74 height 12
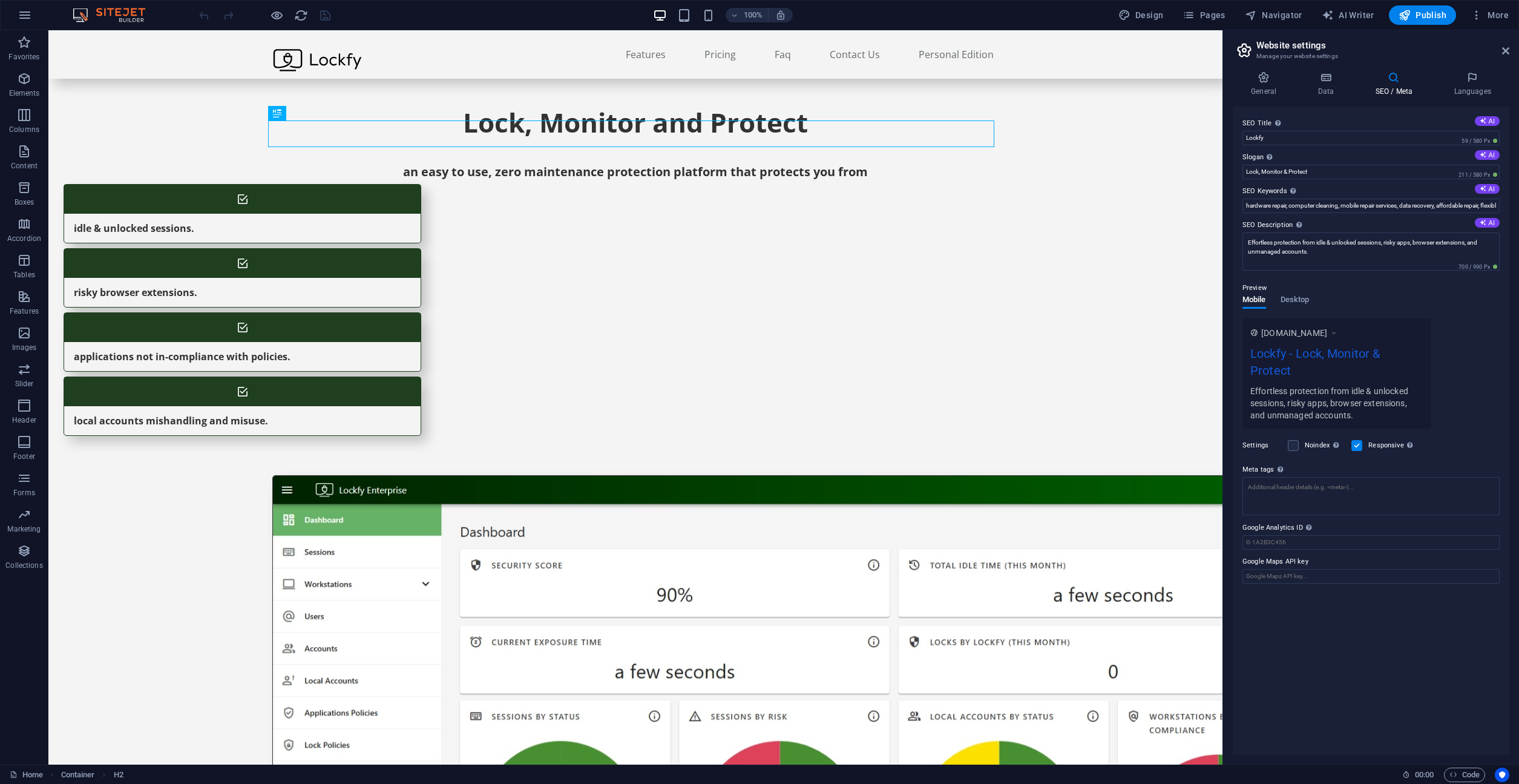
click at [1427, 631] on div "SEO Title The title of your website - make it something that stands out in sear…" at bounding box center [1371, 431] width 277 height 648
click at [1335, 505] on textarea "Meta tags Enter HTML code here that will be placed inside the tags of your webs…" at bounding box center [1371, 495] width 257 height 38
click at [1306, 550] on div "SEO Title The title of your website - make it something that stands out in sear…" at bounding box center [1371, 431] width 277 height 648
click at [1272, 540] on input "Google Analytics ID Please only add the Google Analytics ID. We automatically i…" at bounding box center [1371, 542] width 257 height 14
paste input "G-ZP3F0XQSWD"
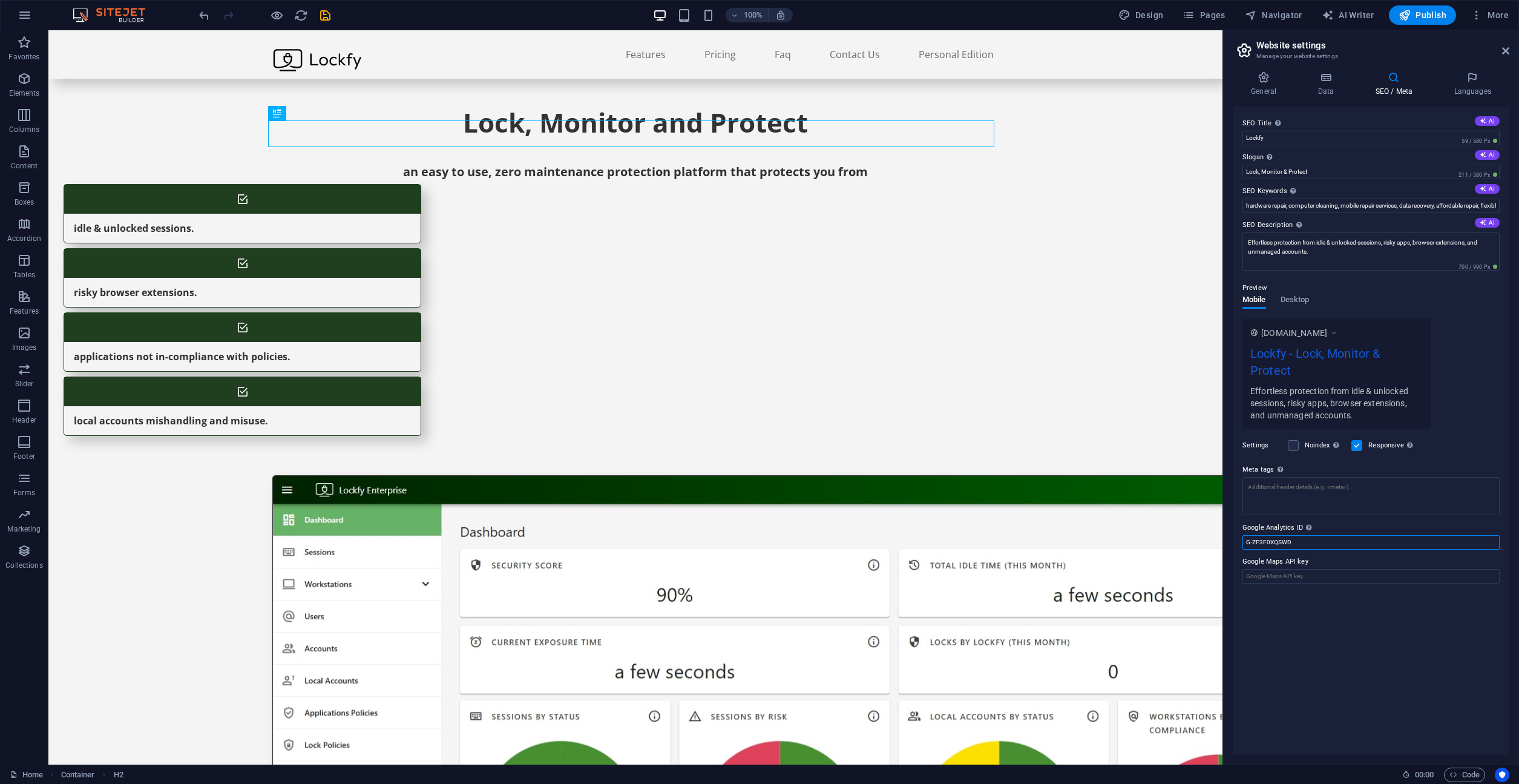
drag, startPoint x: 1296, startPoint y: 573, endPoint x: 1216, endPoint y: 542, distance: 85.8
type input "G-ZP3F0XQSWD"
click at [1429, 19] on span "Publish" at bounding box center [1422, 15] width 48 height 12
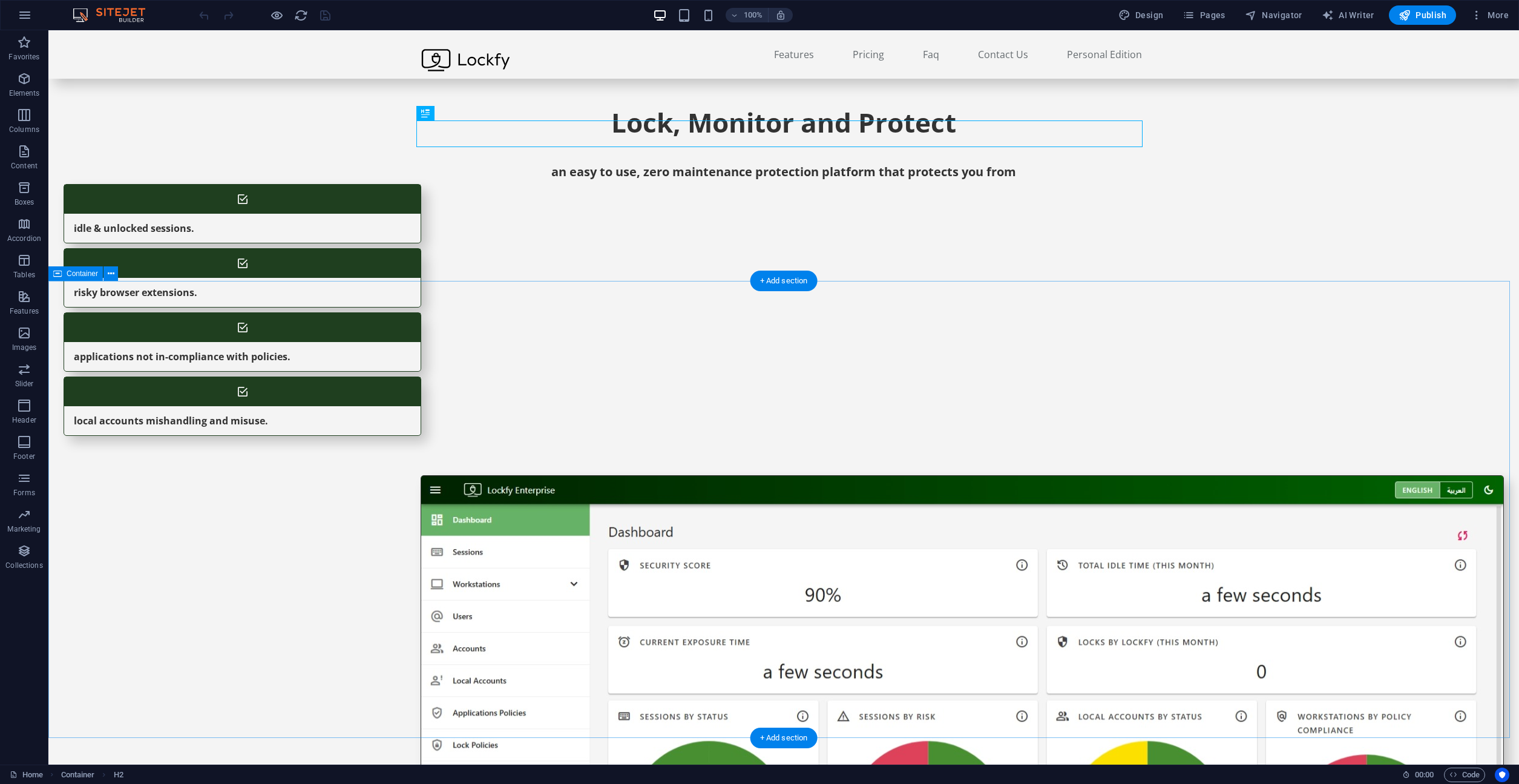
click at [1224, 451] on div at bounding box center [784, 779] width 1471 height 657
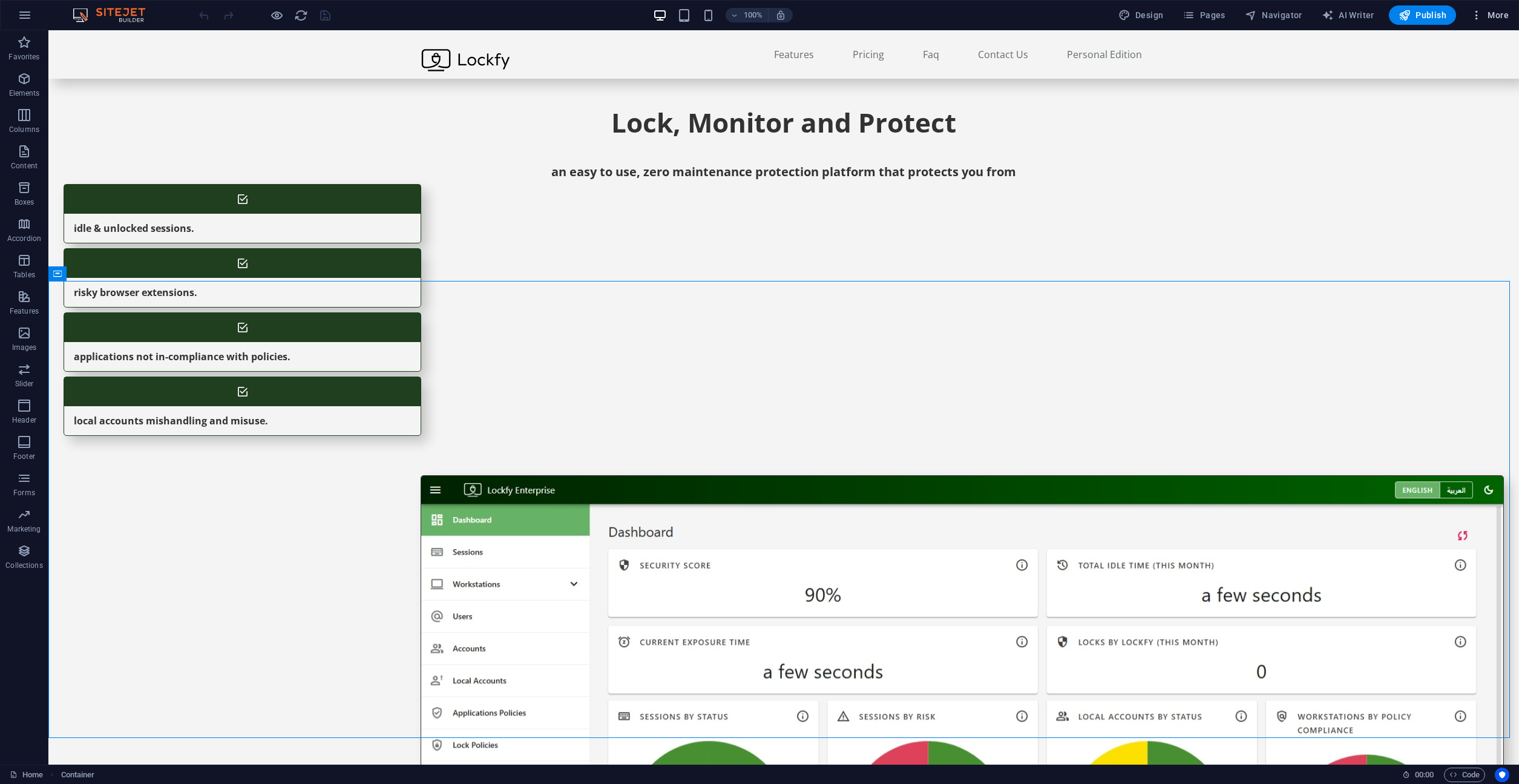
click at [1497, 18] on span "More" at bounding box center [1490, 15] width 38 height 12
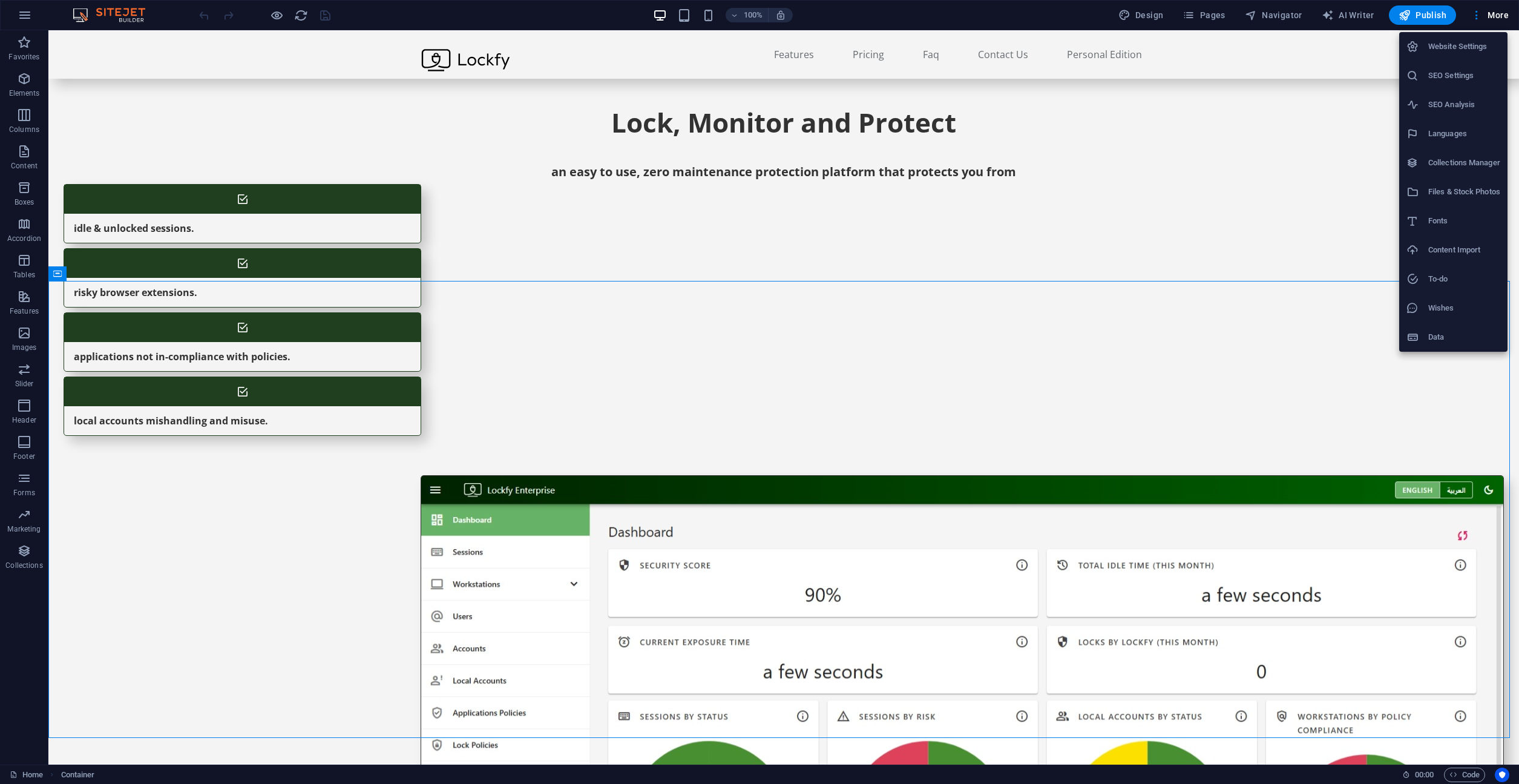
click at [1477, 49] on h6 "Website Settings" at bounding box center [1465, 47] width 72 height 14
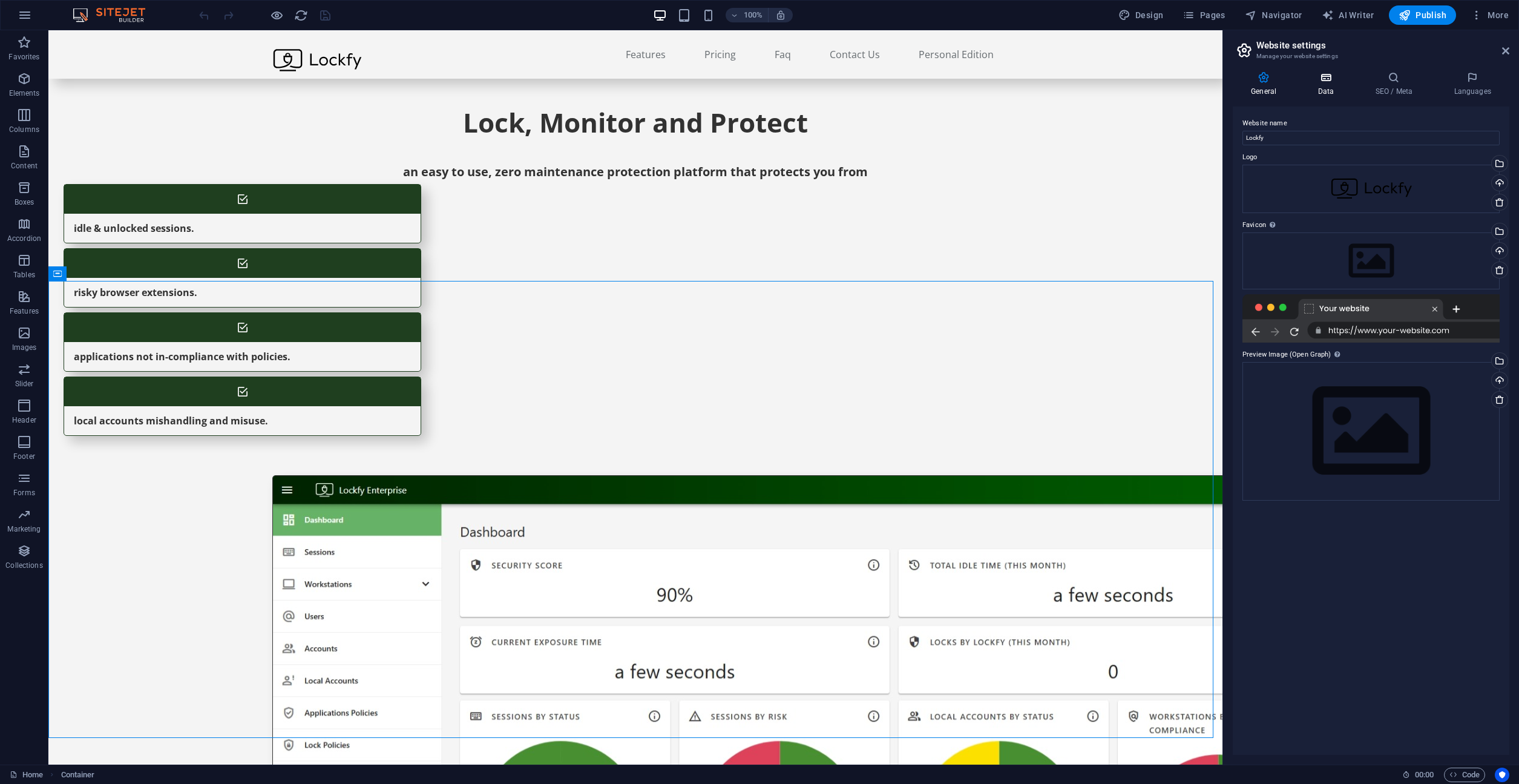
click at [1331, 86] on h4 "Data" at bounding box center [1328, 84] width 57 height 25
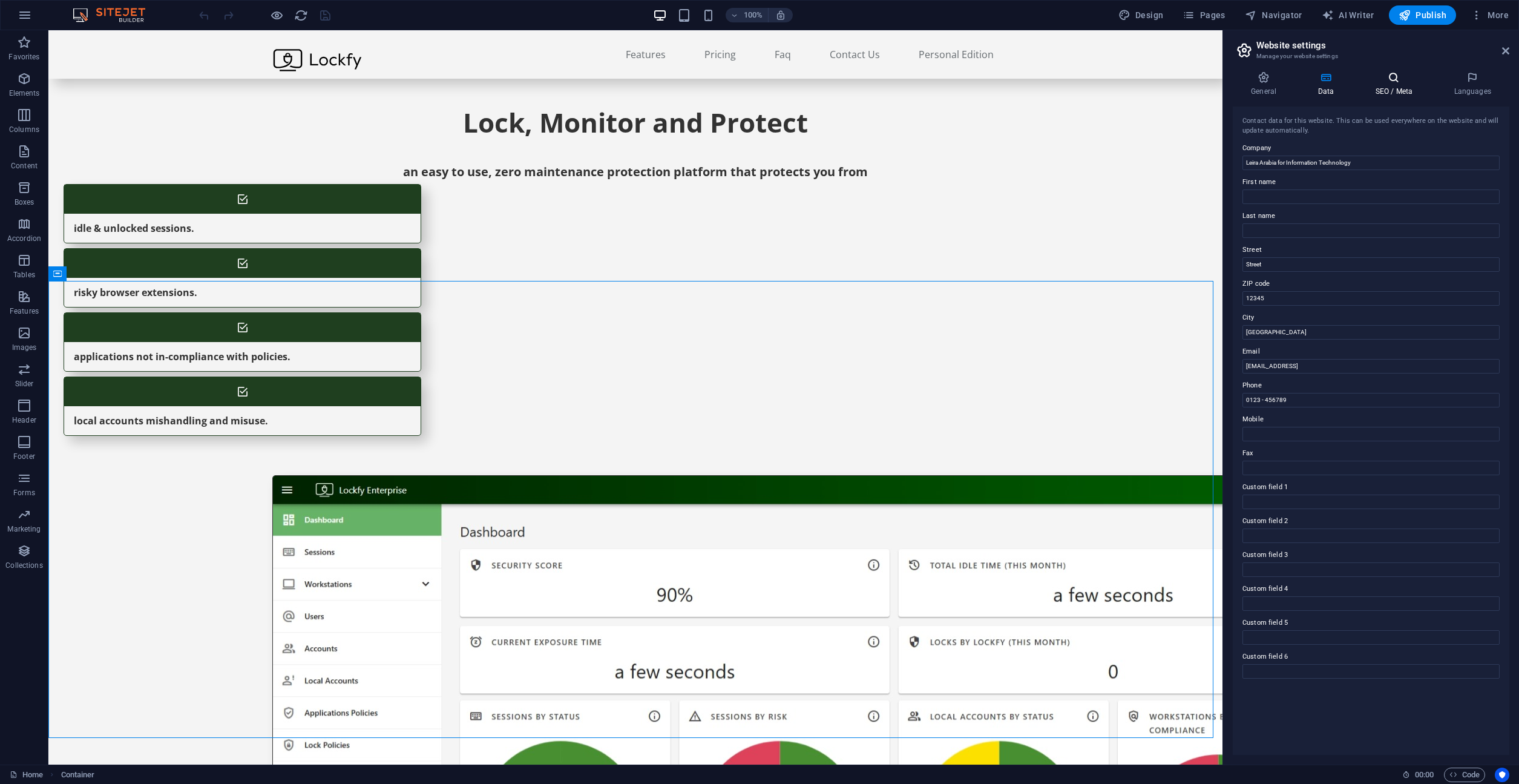
click at [1391, 87] on h4 "SEO / Meta" at bounding box center [1396, 84] width 79 height 25
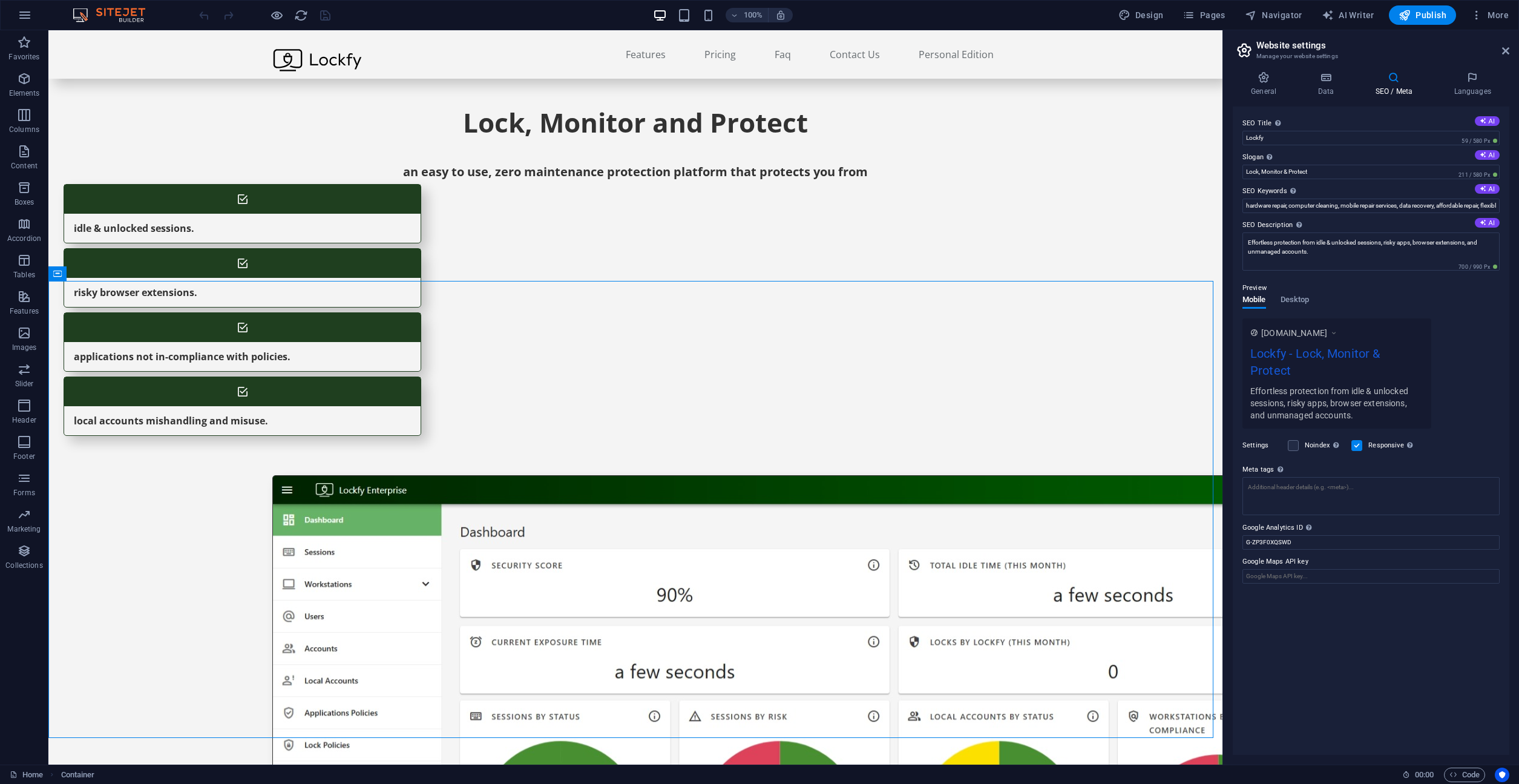
drag, startPoint x: 1457, startPoint y: 75, endPoint x: 1445, endPoint y: 736, distance: 661.1
click at [1401, 669] on div "General Data SEO / Meta Languages Website name Lockfy Logo Drag files here, cli…" at bounding box center [1371, 413] width 277 height 683
click at [1465, 780] on span "Code" at bounding box center [1465, 775] width 30 height 14
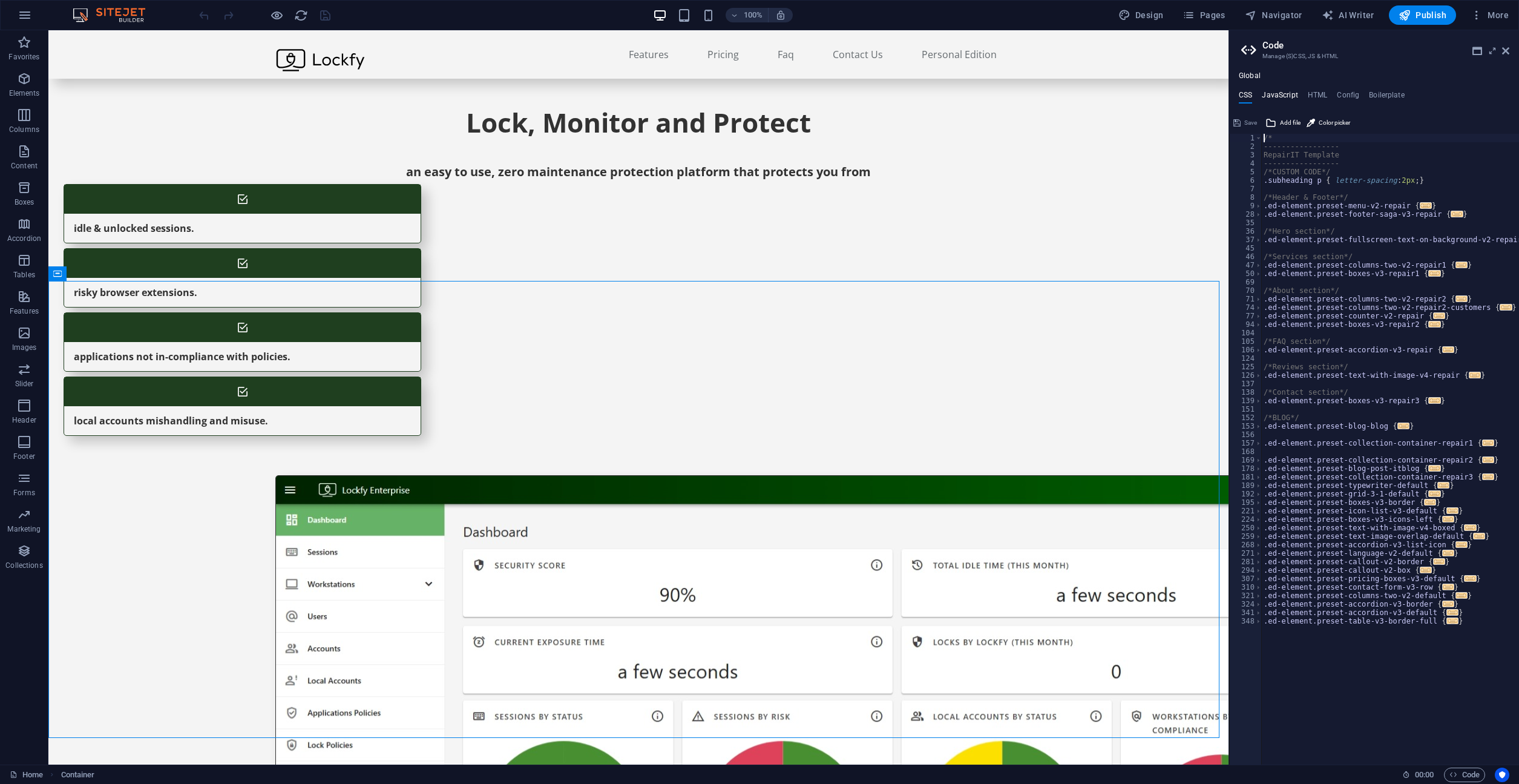
click at [1280, 95] on h4 "JavaScript" at bounding box center [1280, 97] width 36 height 14
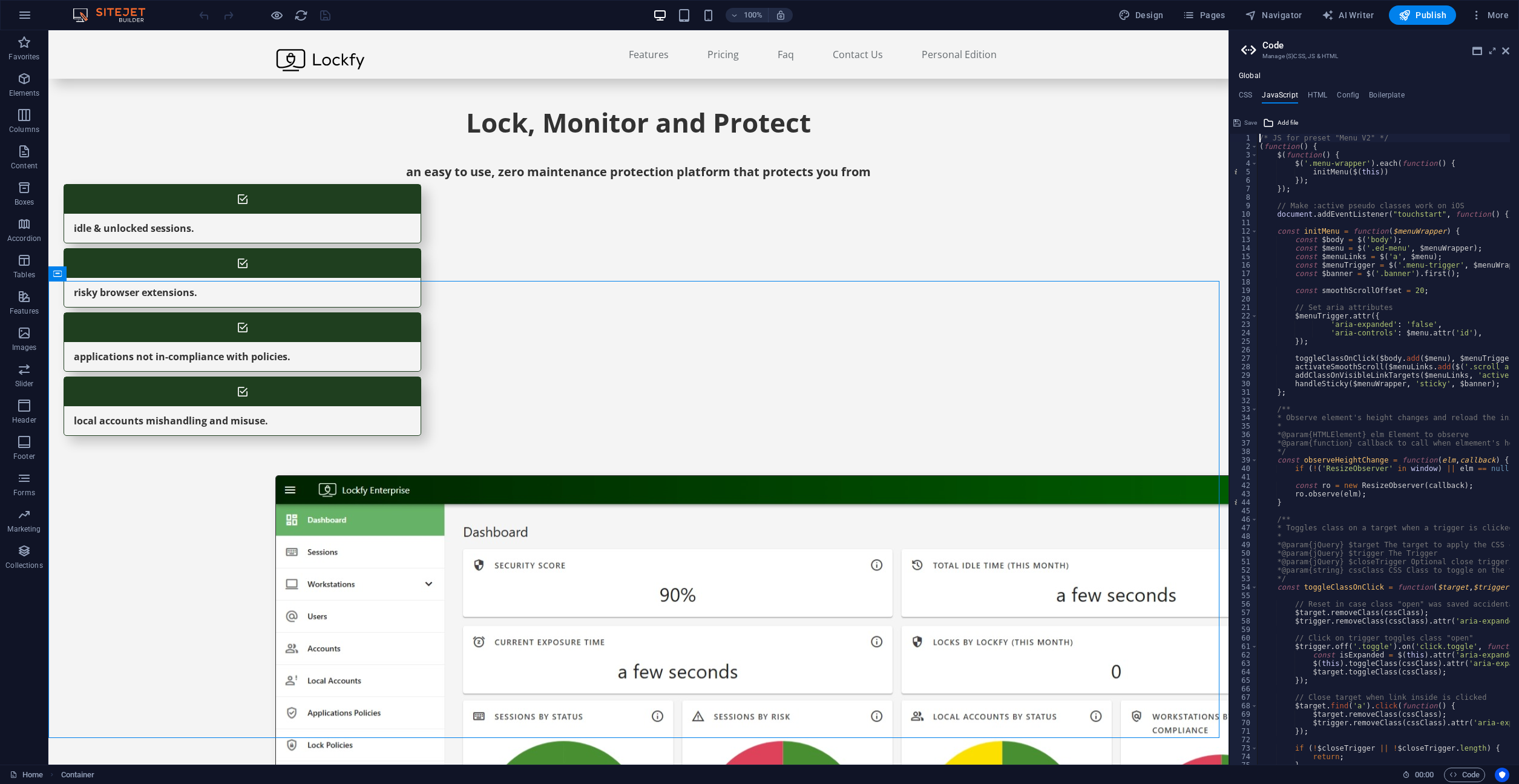
click at [1251, 74] on h4 "Global" at bounding box center [1250, 77] width 22 height 10
click at [1275, 92] on h4 "JavaScript" at bounding box center [1280, 97] width 36 height 14
click at [1260, 138] on div "/* JS for preset "Menu V2" */ ( function ( ) { $ ( function ( ) { $ ( '.menu-wr…" at bounding box center [1543, 453] width 572 height 639
type textarea "/* JS for preset "Menu V2" */"
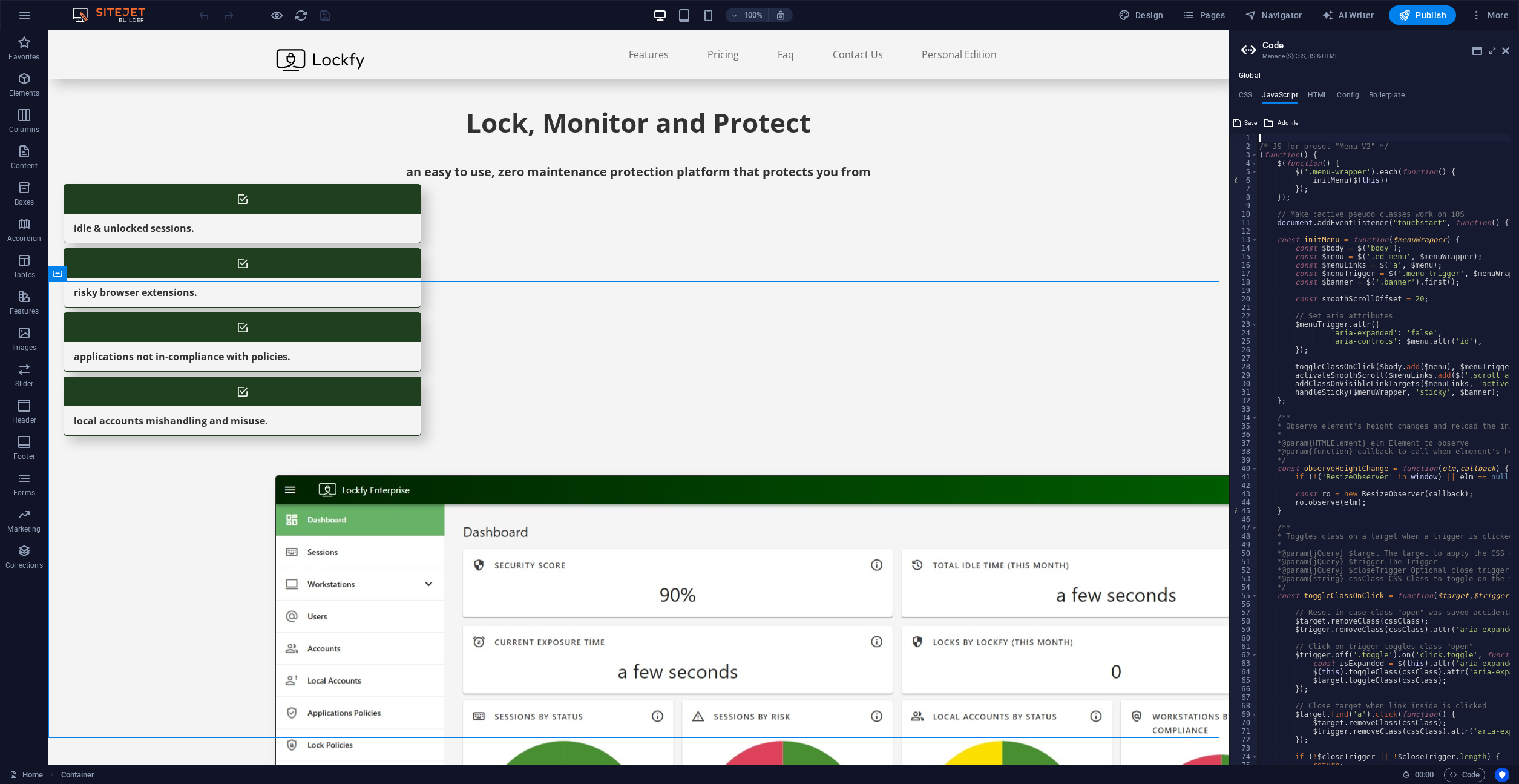
paste textarea "})(window, document, "clarity", "script", "tj9s5ub30i");"
type textarea "})(window, document, "clarity", "script", "tj9s5ub30i");"
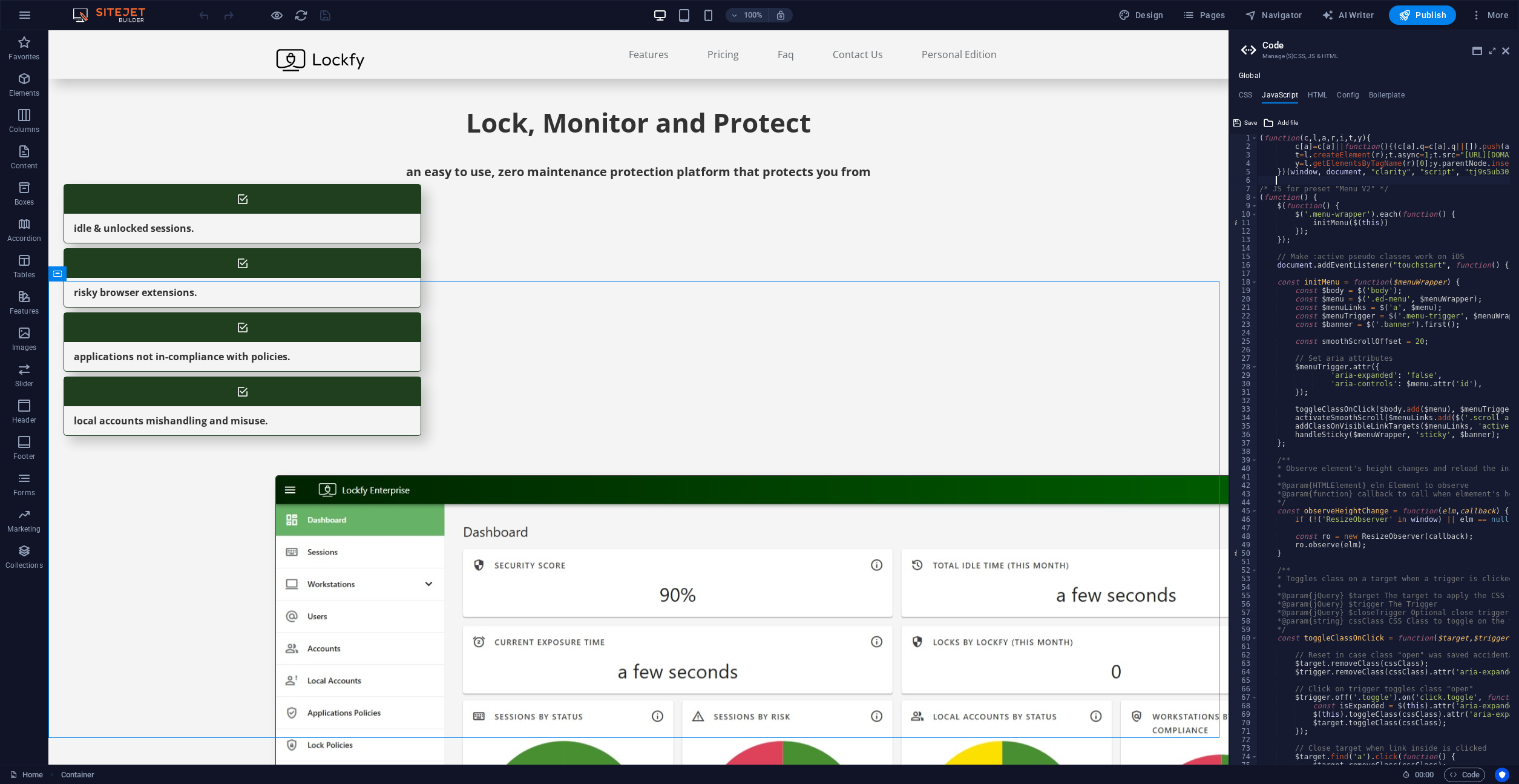
scroll to position [0, 1]
type textarea "})(window, document, "clarity", "script", "tj9s5ub30i");"
type textarea "/* JS for preset "Menu V2" */"
paste textarea "/* JS for preset "Menu V2" */"
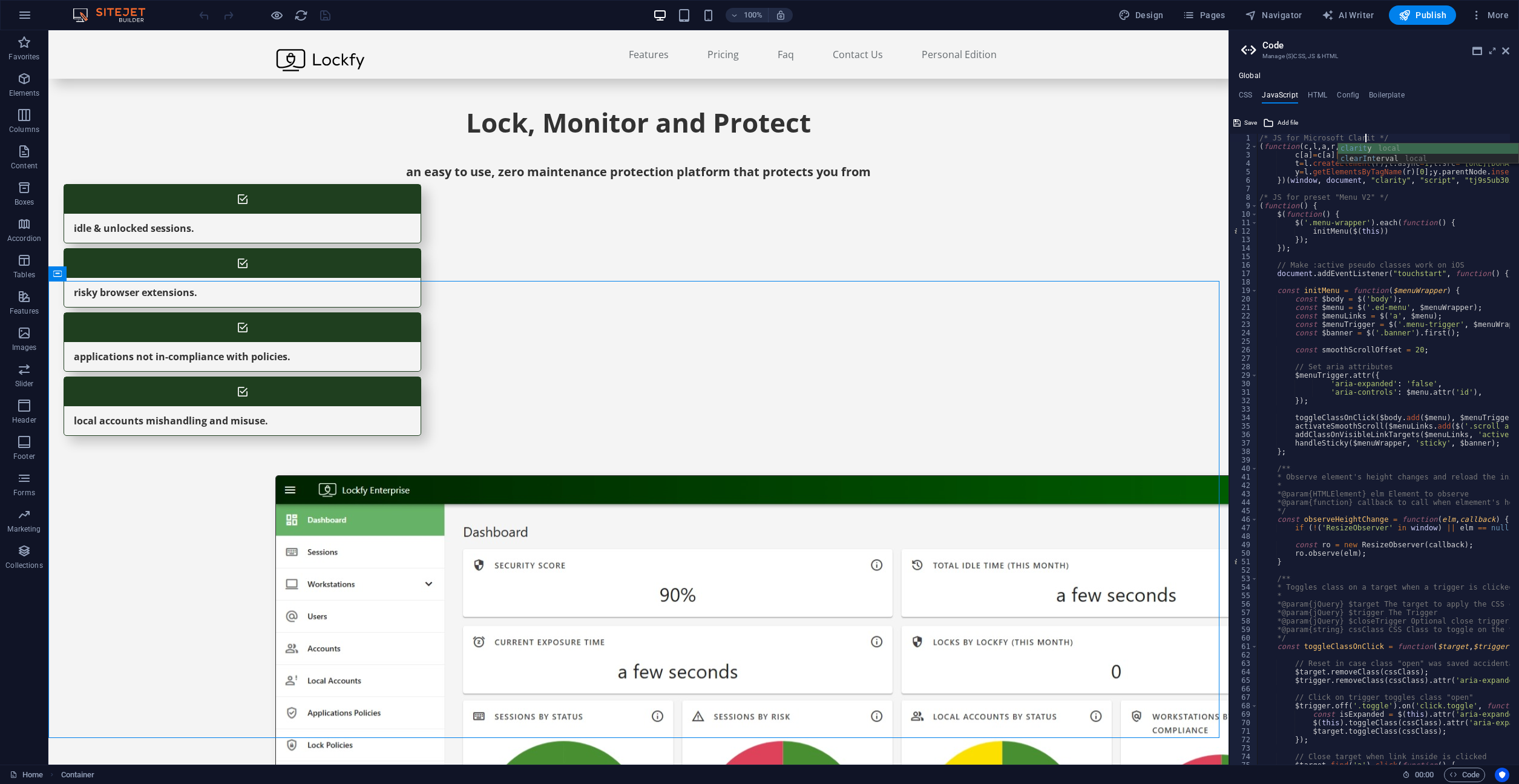
scroll to position [0, 9]
click at [1349, 199] on div "/* JS for Microsoft Clarity */ ( function ( c , l , a , r , i , t , y ) { c [ a…" at bounding box center [1543, 453] width 572 height 639
type textarea "/* JS for preset "Menu V2" */"
click at [1249, 119] on span "Save" at bounding box center [1251, 123] width 13 height 14
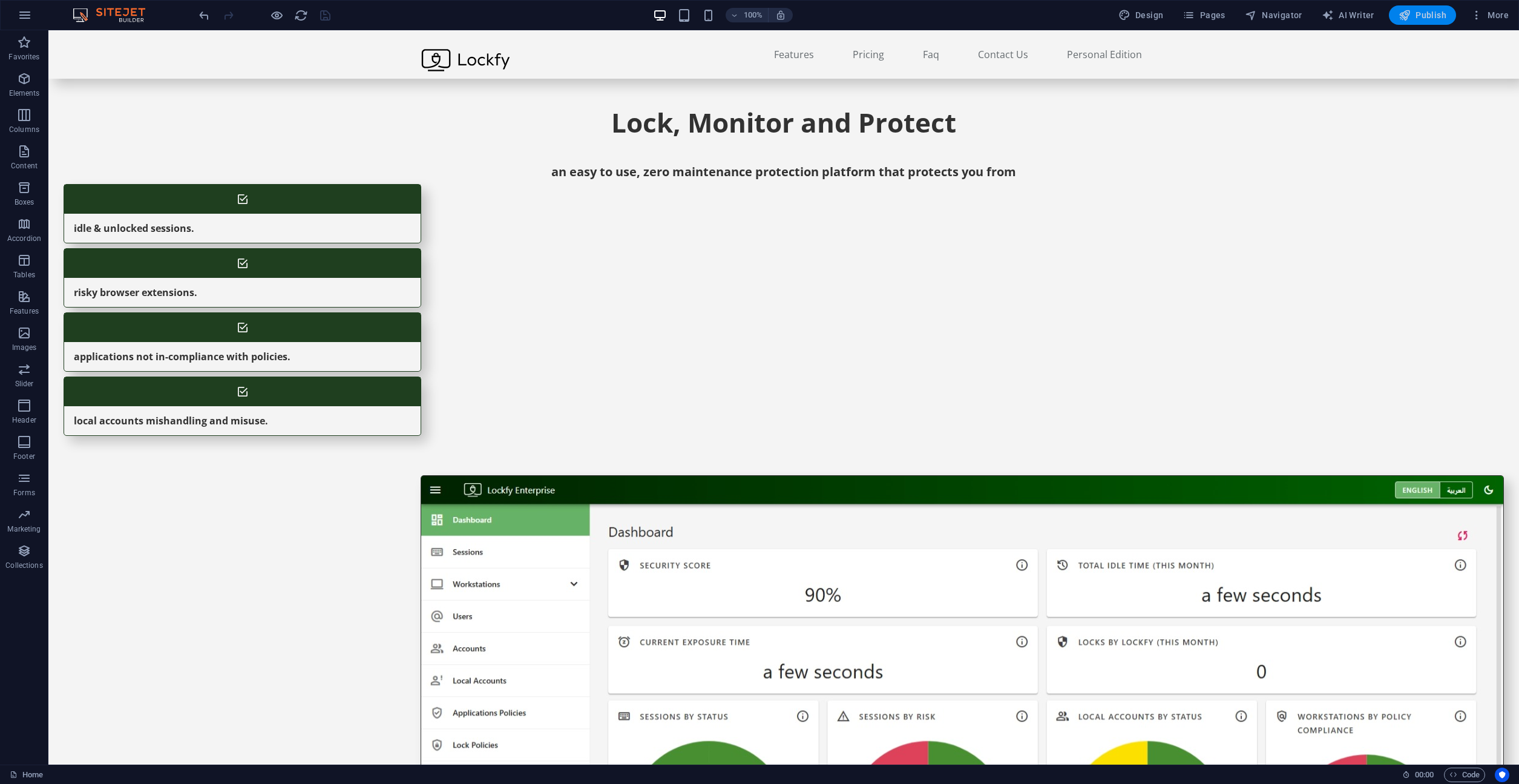
click at [1434, 12] on span "Publish" at bounding box center [1422, 15] width 48 height 12
